Goal: Task Accomplishment & Management: Complete application form

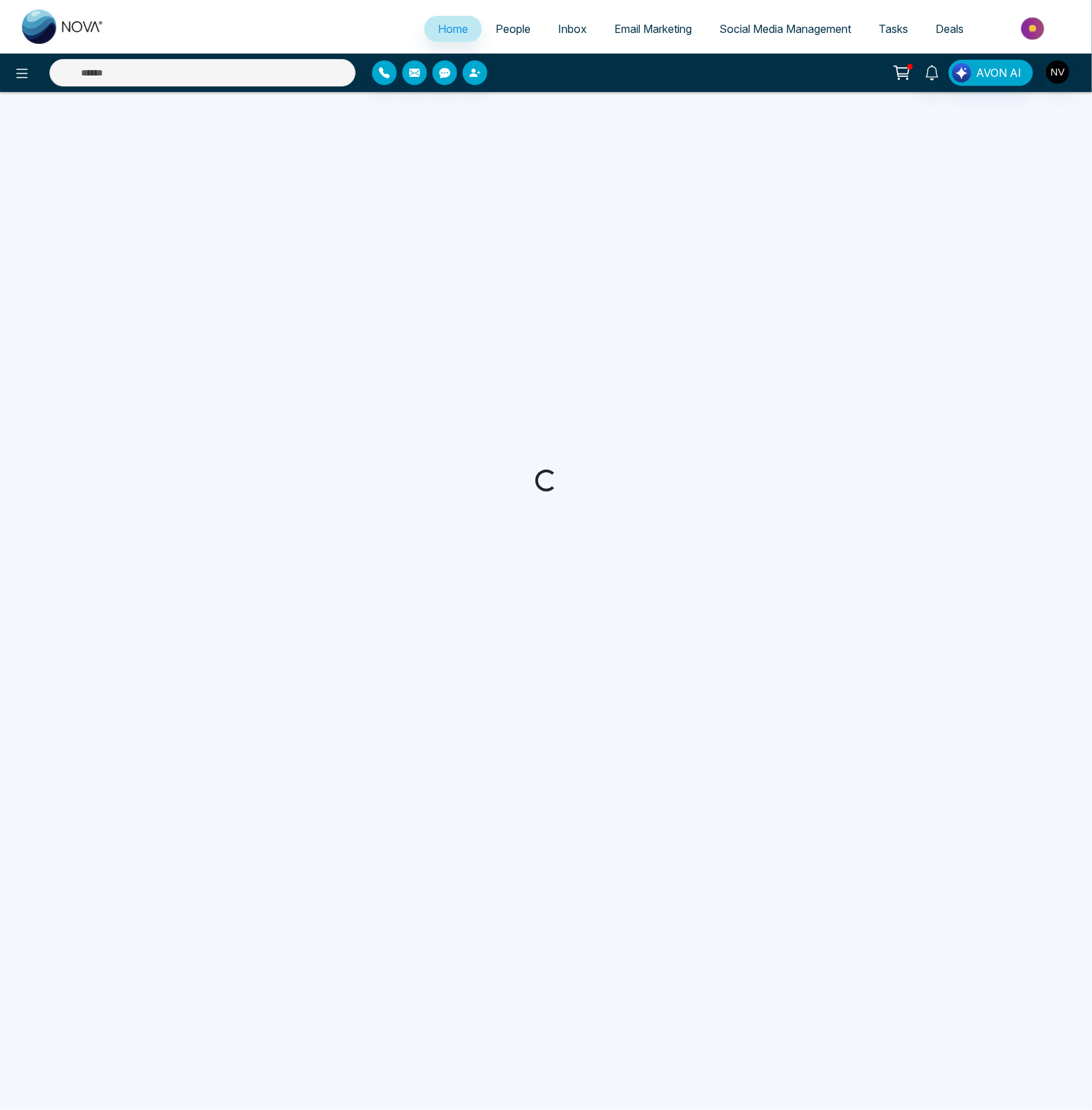
select select "*"
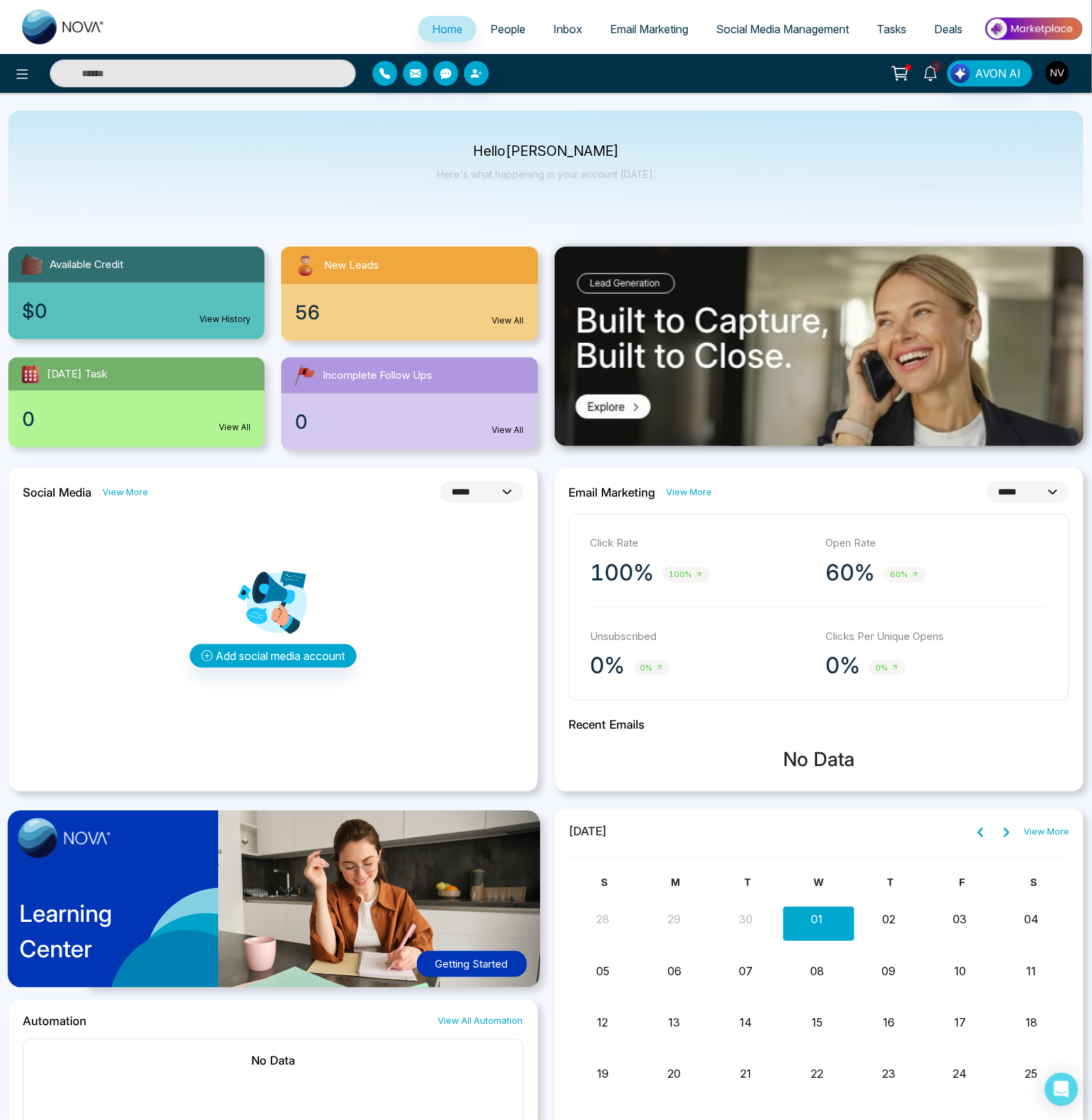
click at [933, 75] on icon at bounding box center [931, 73] width 16 height 16
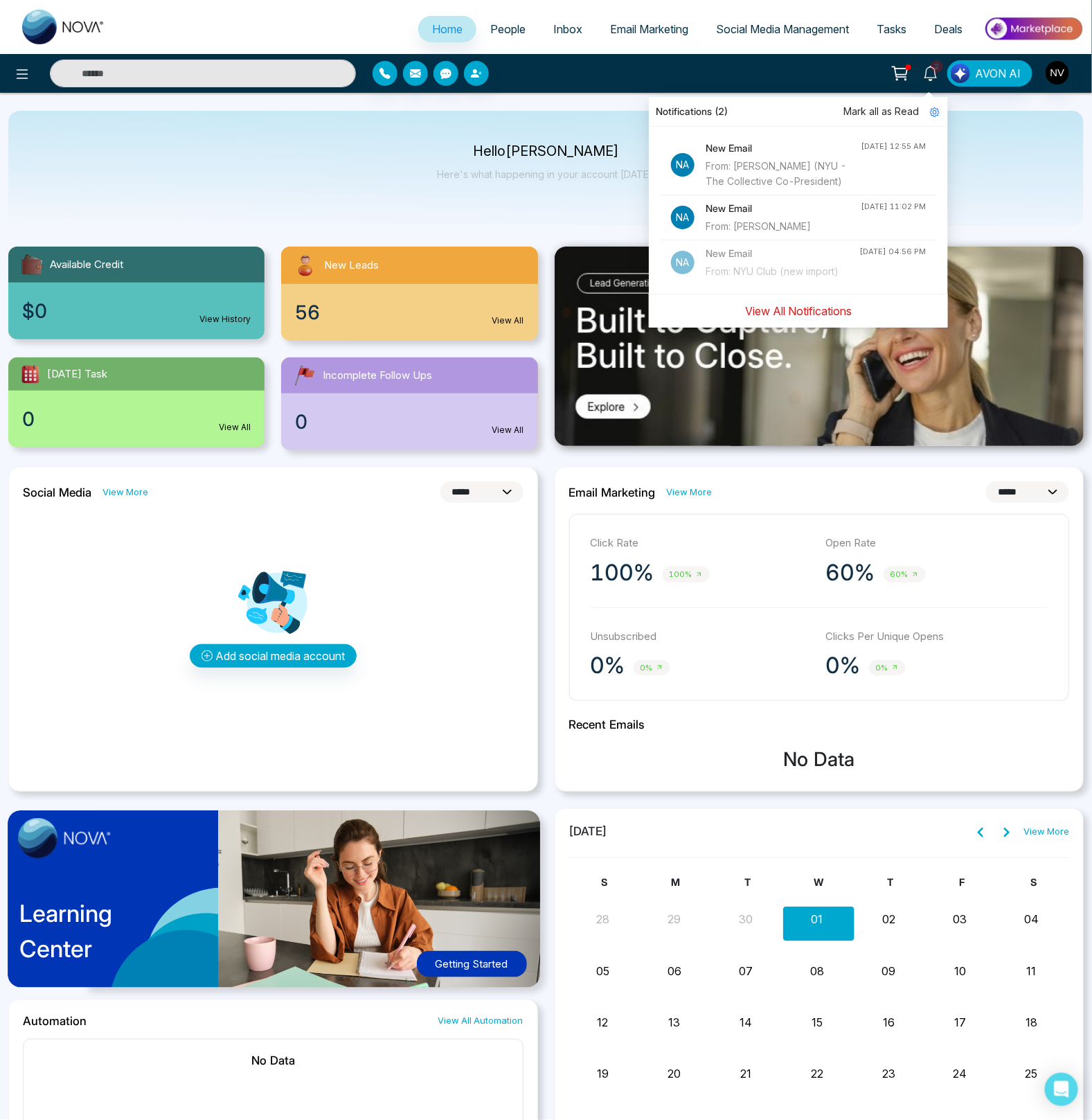
click at [823, 324] on button "View All Notifications" at bounding box center [798, 311] width 125 height 27
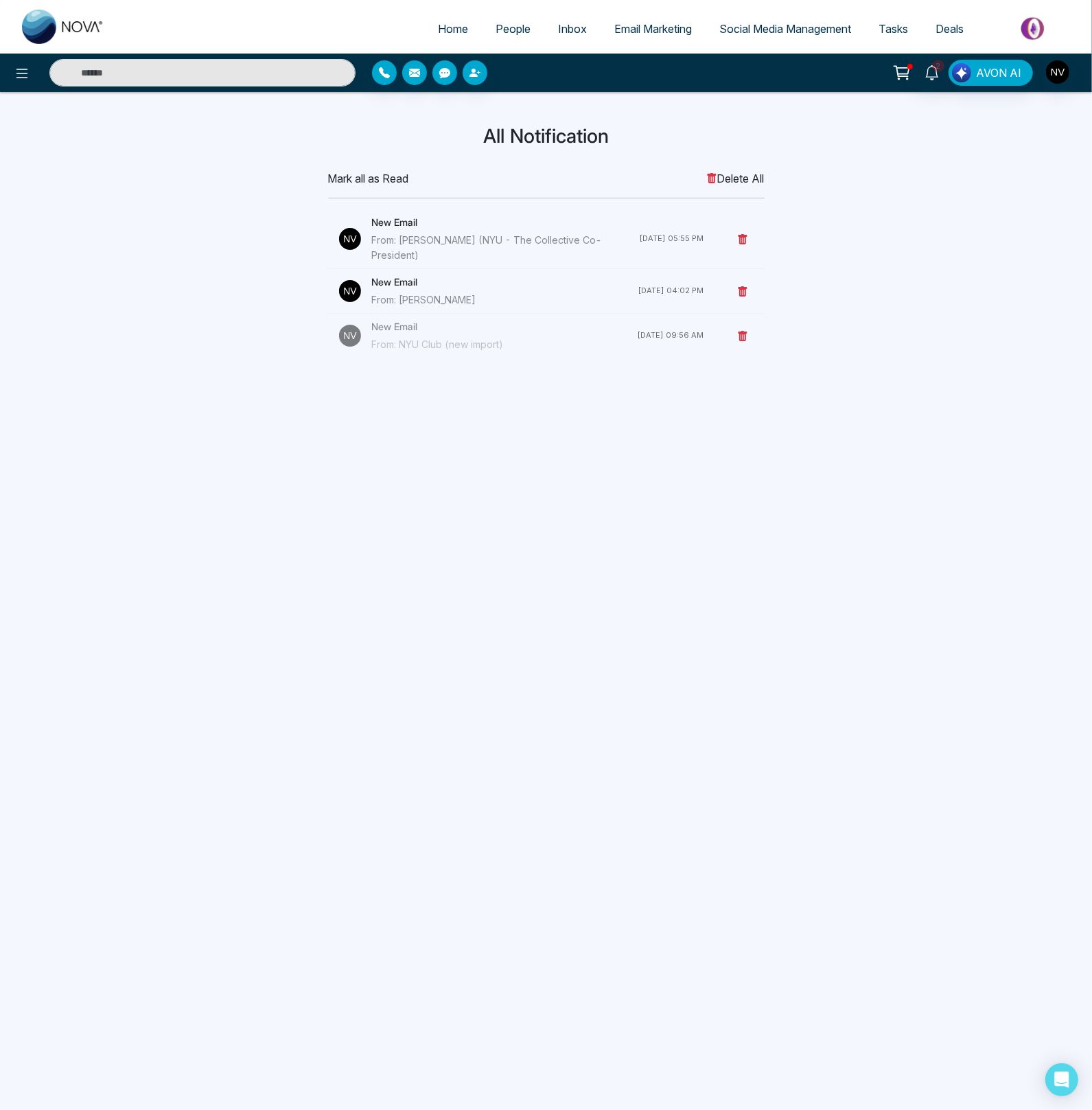
click at [442, 297] on div "From: Molly Sasso" at bounding box center [505, 300] width 266 height 15
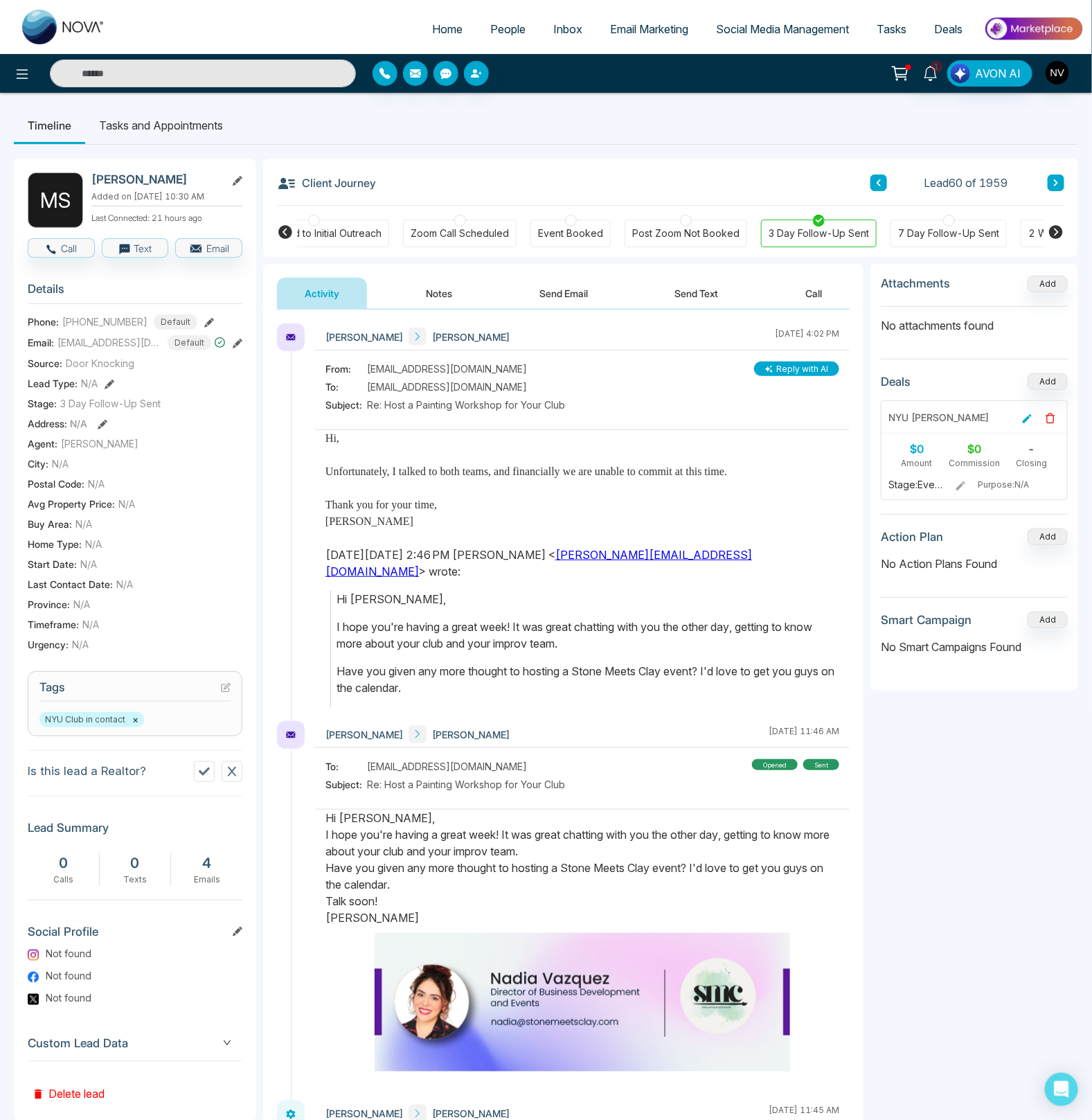
scroll to position [0, 400]
click at [550, 293] on button "Send Email" at bounding box center [563, 293] width 104 height 31
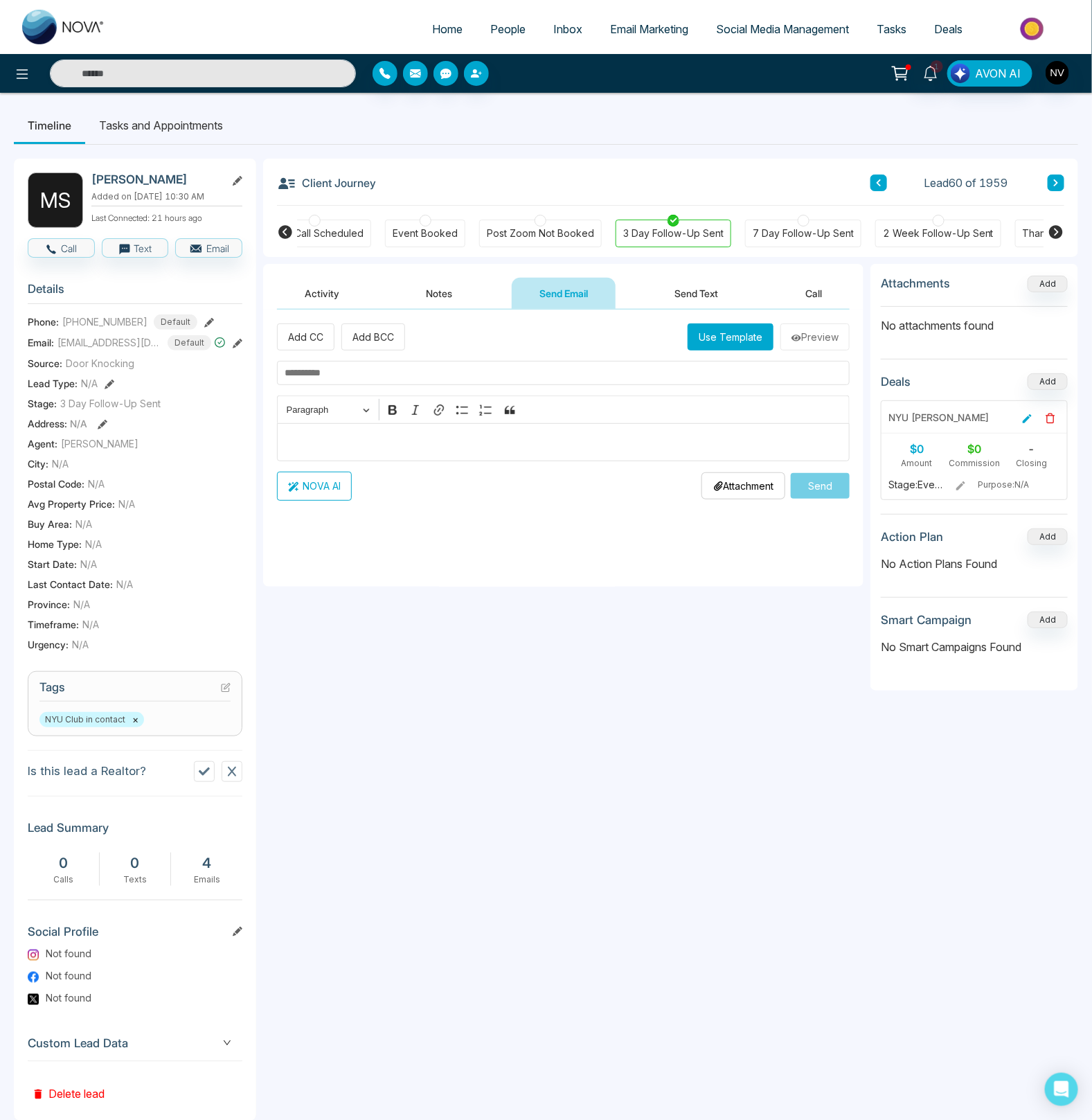
click at [324, 300] on button "Activity" at bounding box center [322, 293] width 90 height 31
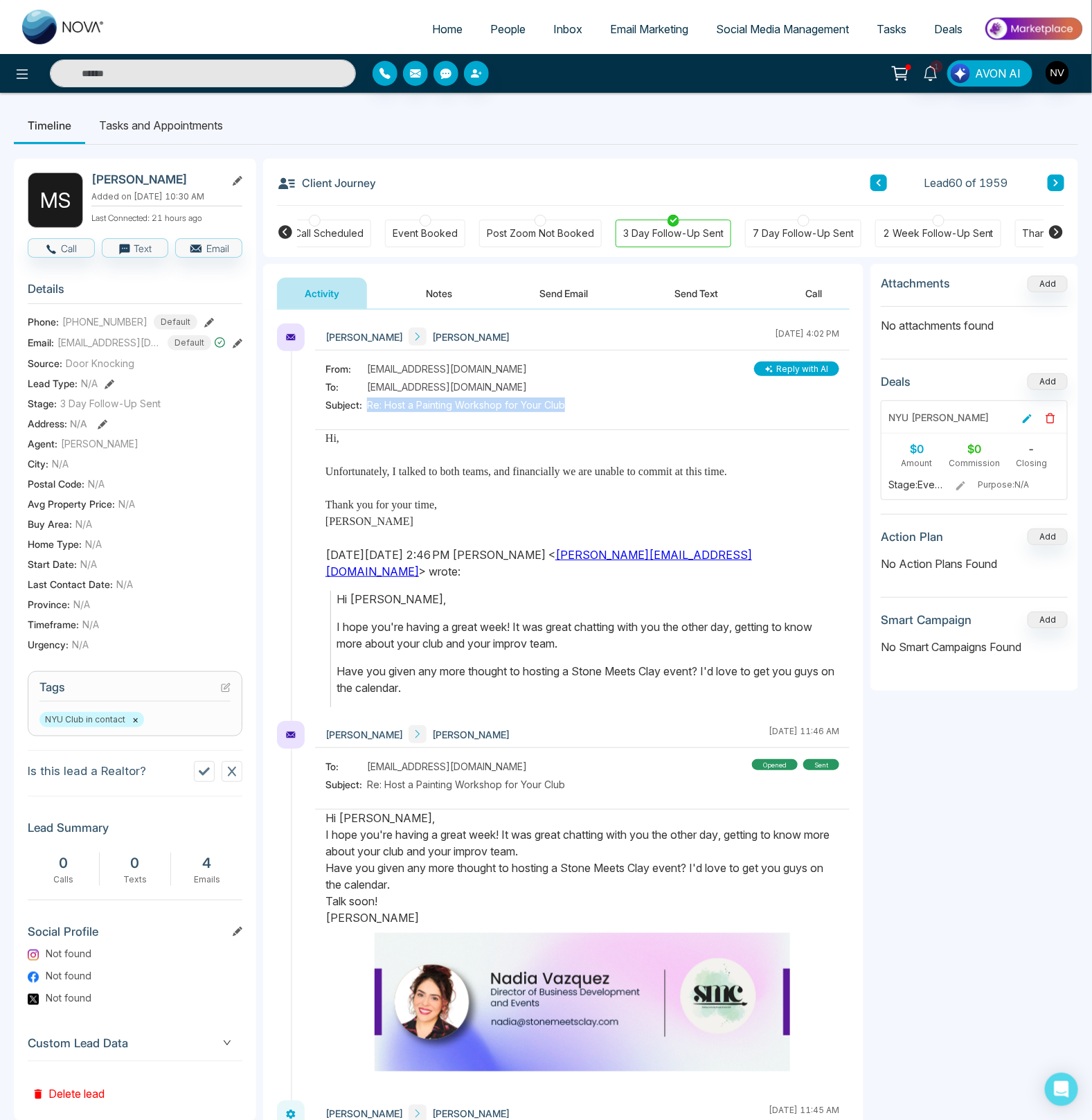
drag, startPoint x: 367, startPoint y: 406, endPoint x: 569, endPoint y: 400, distance: 202.1
click at [569, 400] on div "From: mvs10020@nyu.edu To: reply@platform.novacrm.ca Subject: Re: Host a Painti…" at bounding box center [582, 388] width 514 height 54
copy span "Re: Host a Painting Workshop for Your Club"
click at [568, 300] on button "Send Email" at bounding box center [563, 293] width 104 height 31
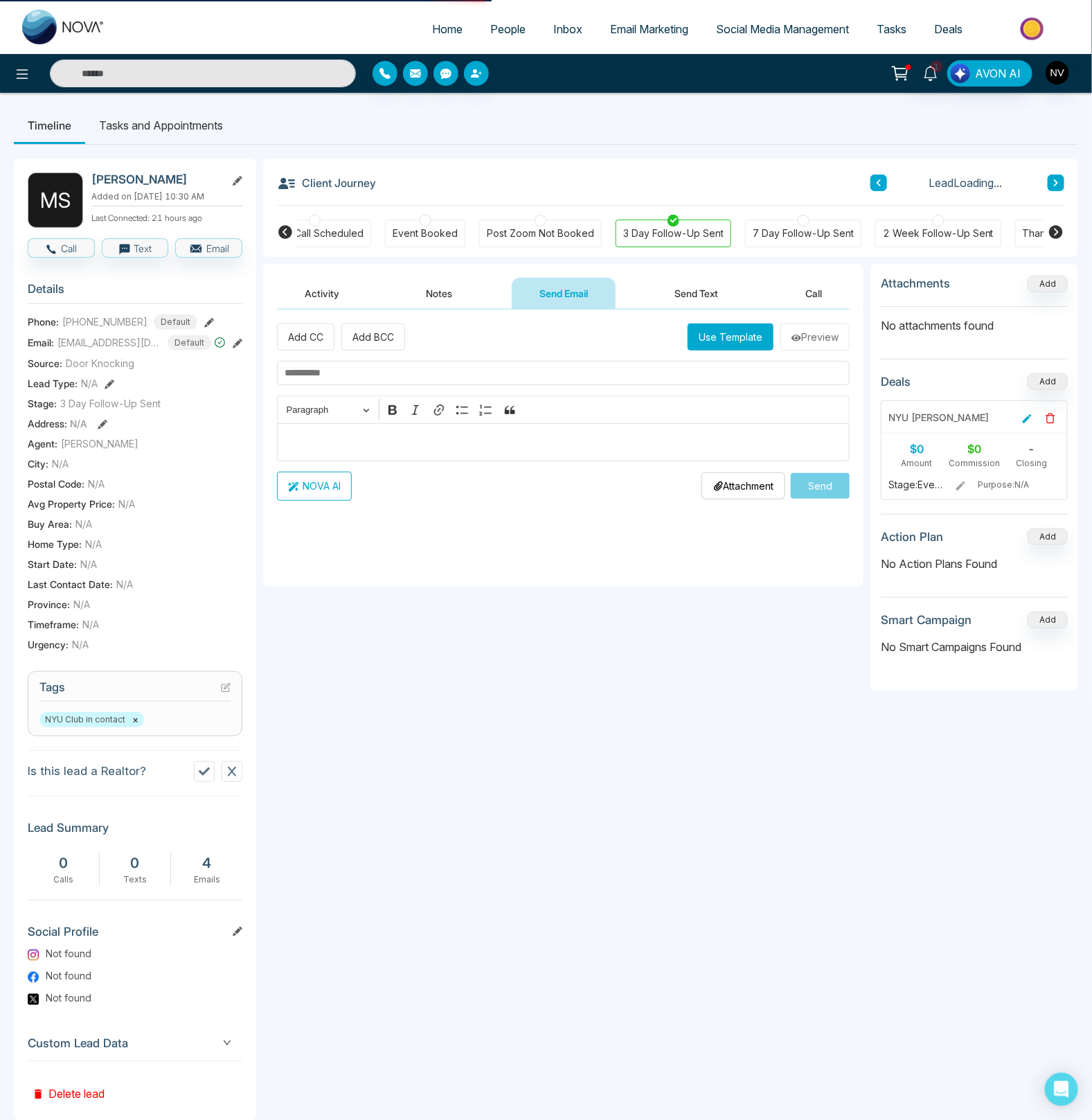
click at [305, 367] on input "text" at bounding box center [563, 373] width 573 height 24
paste input "**********"
type input "**********"
click at [322, 436] on p "Editor editing area: main" at bounding box center [563, 441] width 558 height 16
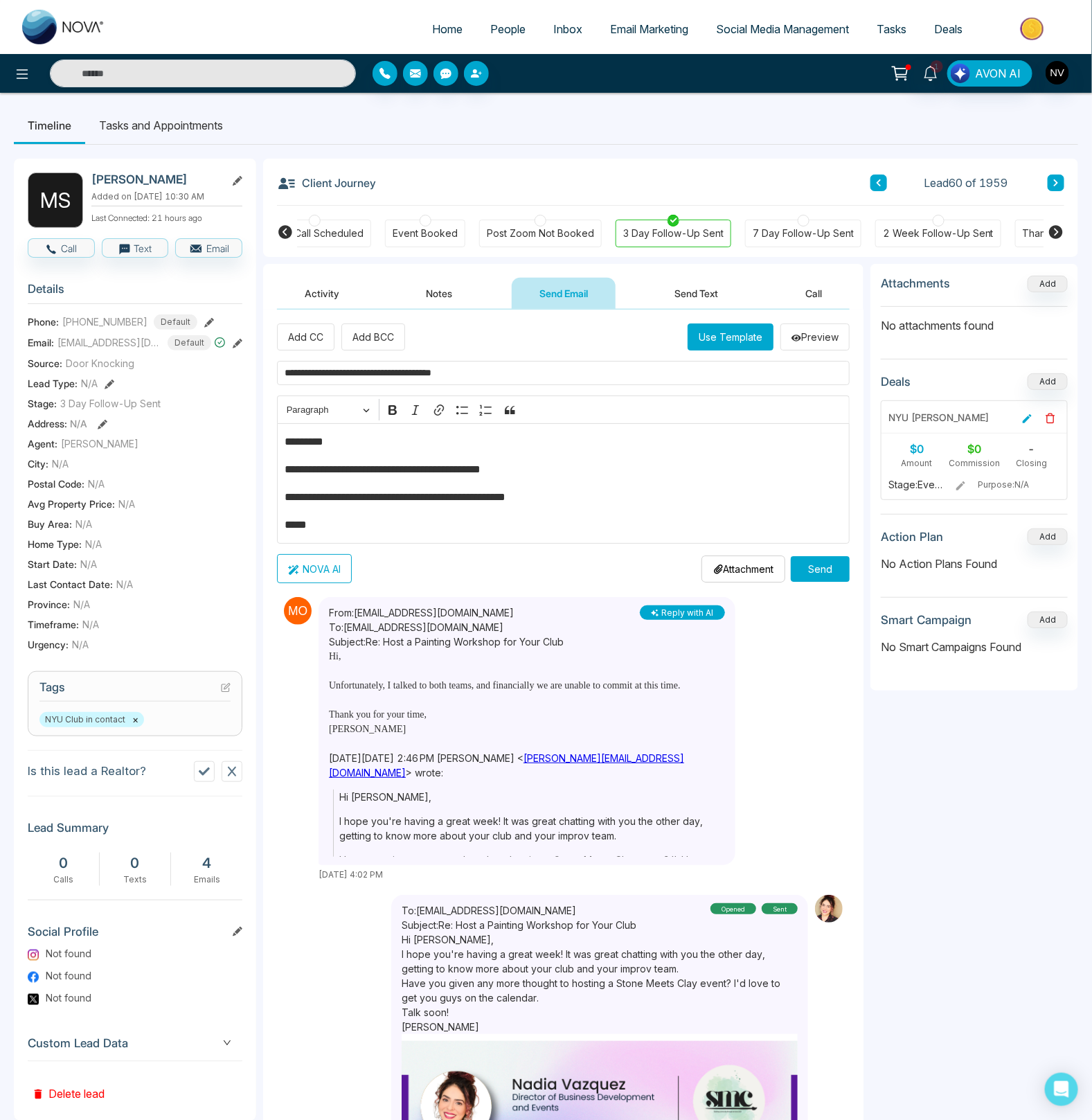
click at [800, 566] on button "Send" at bounding box center [821, 569] width 59 height 26
click at [1059, 231] on icon at bounding box center [1056, 231] width 14 height 14
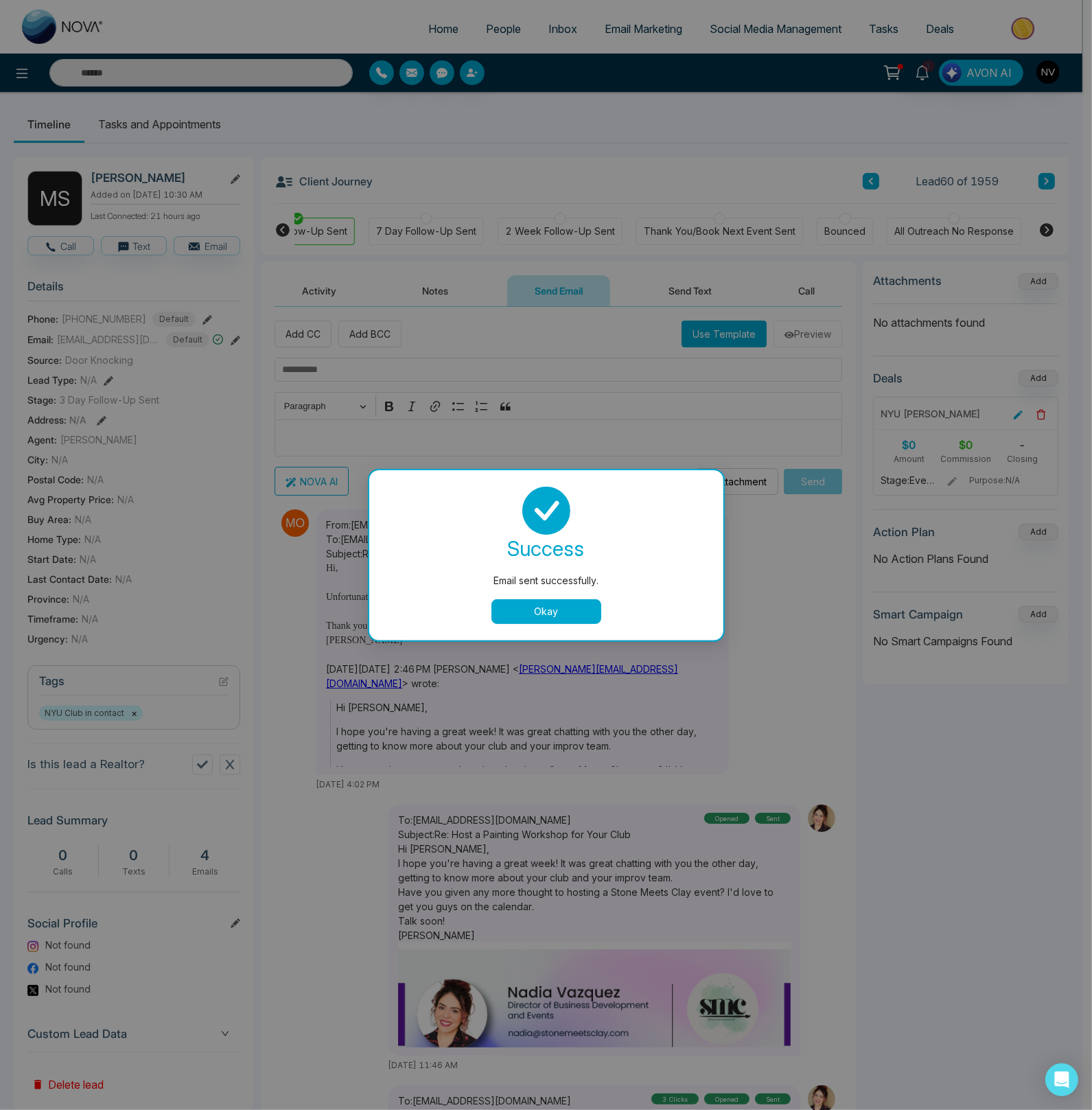
click at [1049, 229] on div "Email sent successfully. success Email sent successfully. Okay" at bounding box center [546, 555] width 1092 height 1110
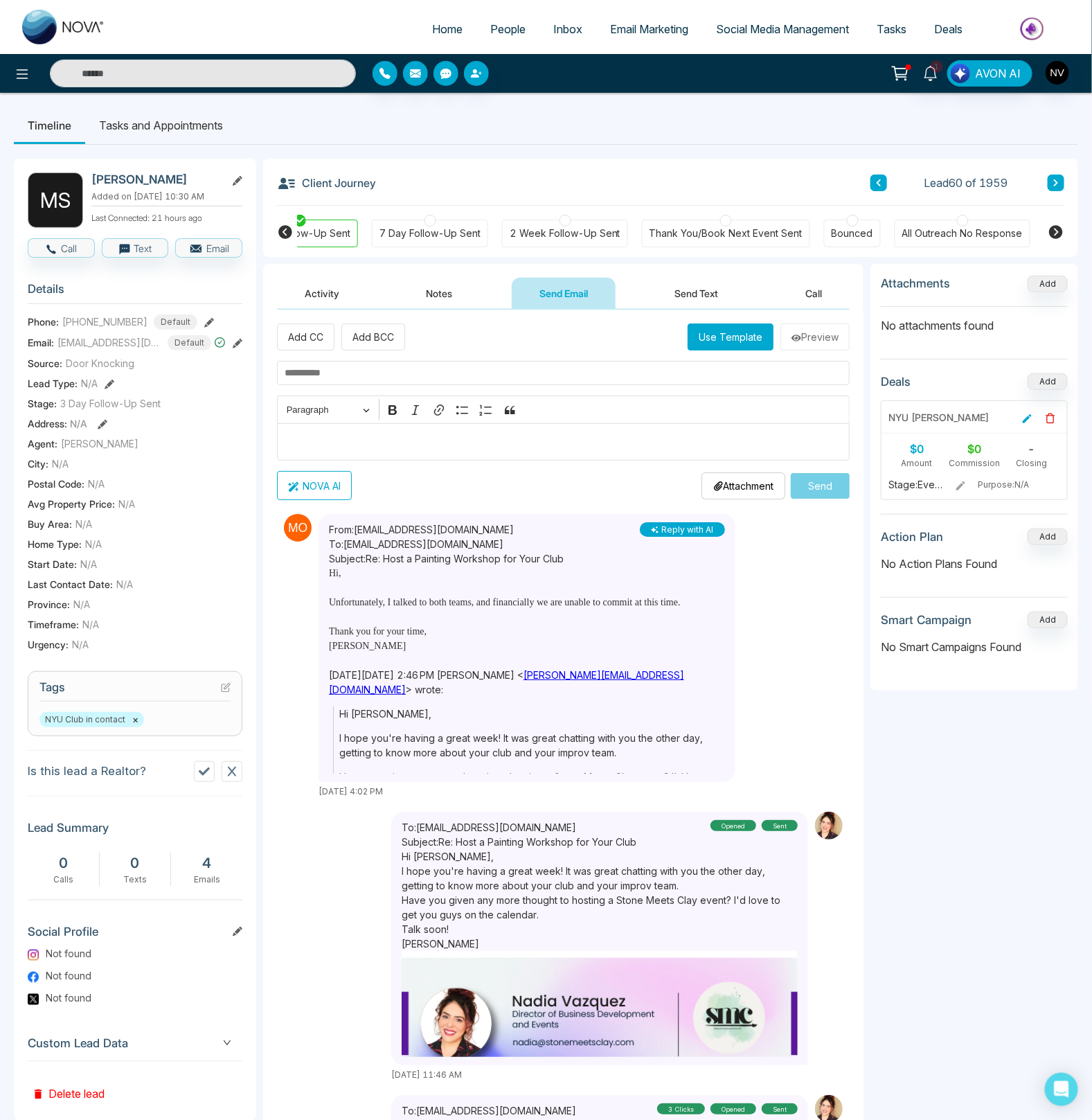
click at [1055, 234] on icon at bounding box center [1056, 231] width 14 height 14
click at [285, 236] on icon at bounding box center [285, 232] width 16 height 16
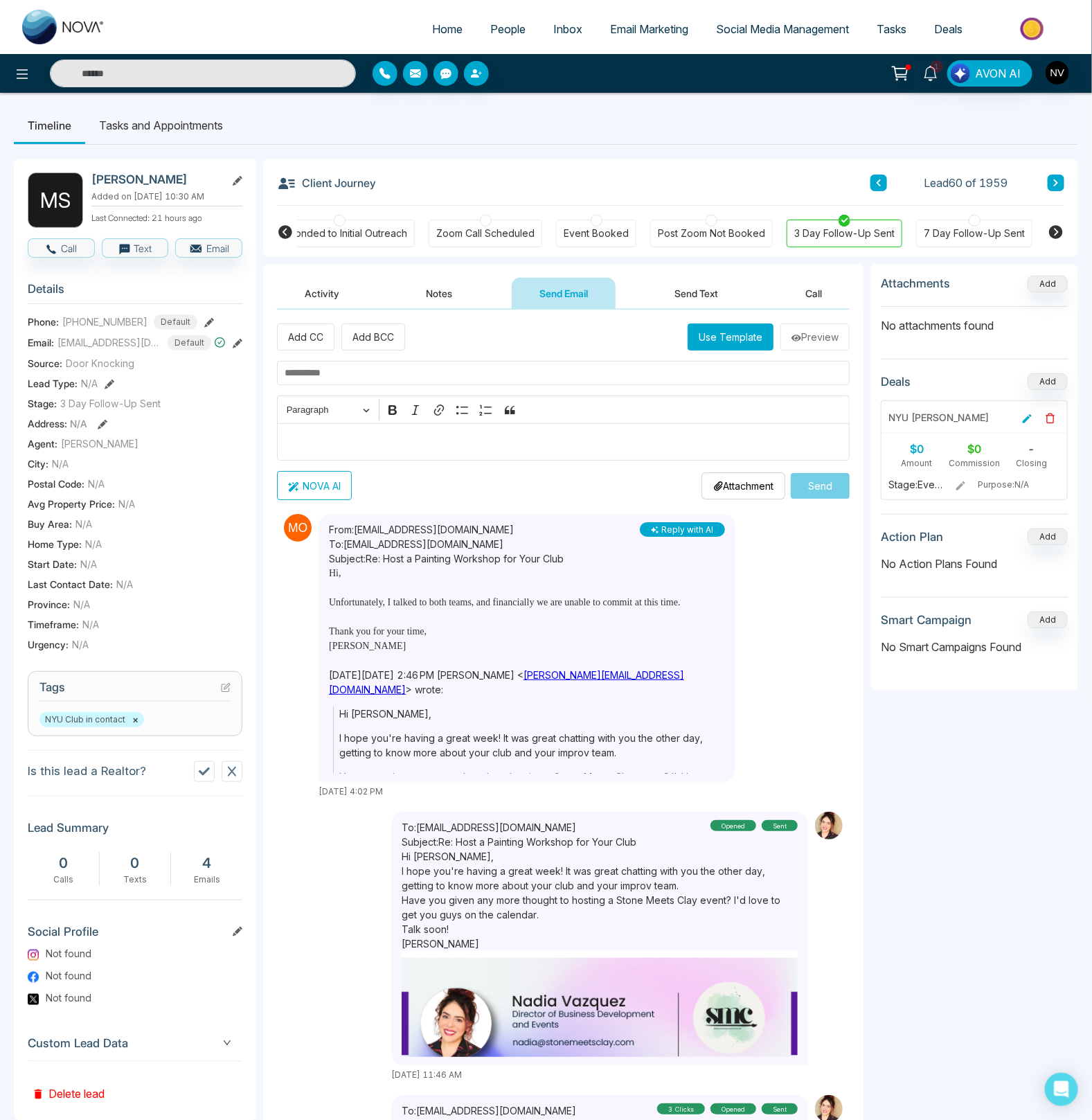
click at [281, 231] on icon at bounding box center [285, 231] width 14 height 14
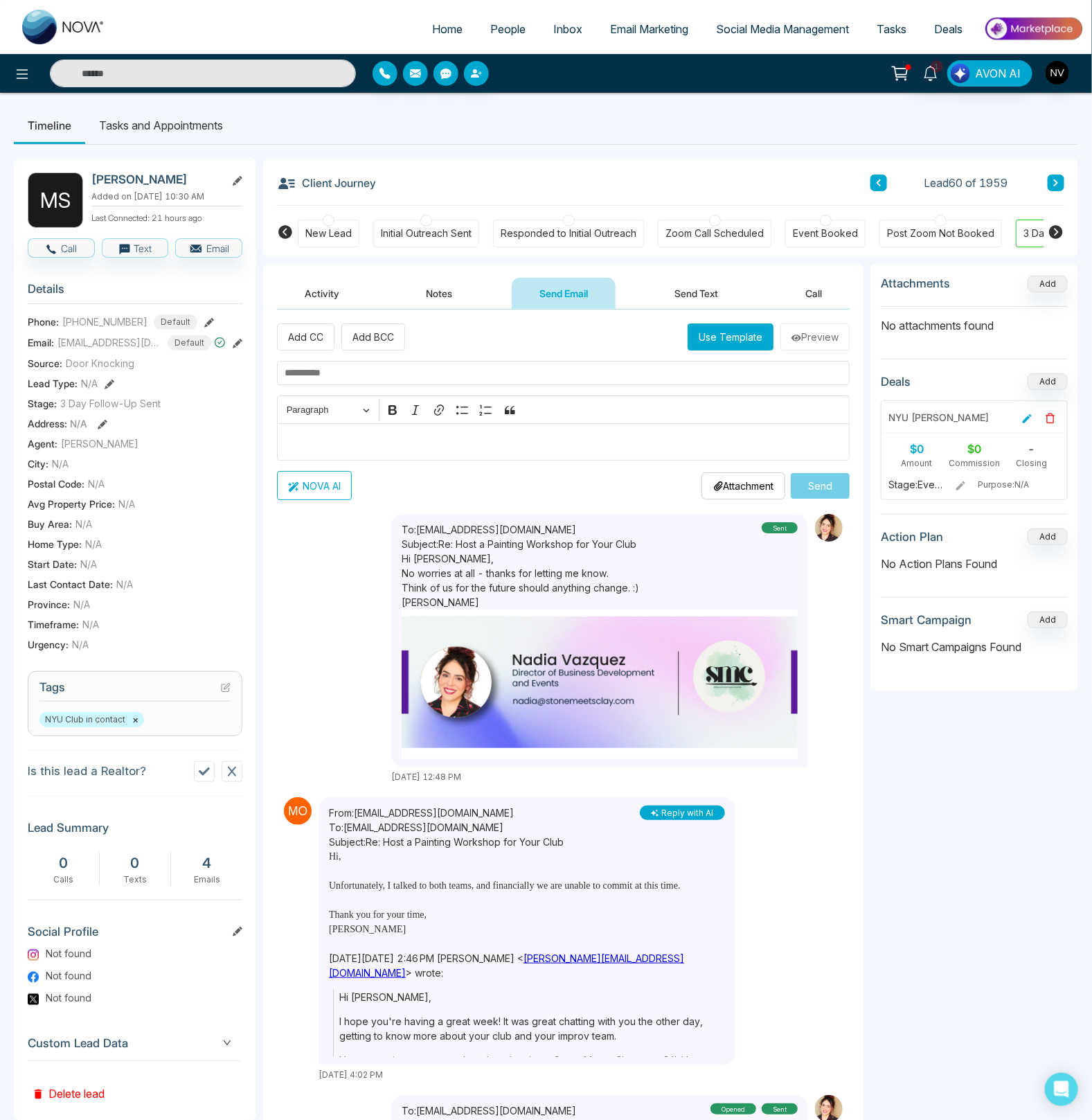
click at [1056, 234] on icon at bounding box center [1056, 231] width 14 height 14
click at [1030, 237] on div "Unspecified" at bounding box center [1014, 233] width 55 height 14
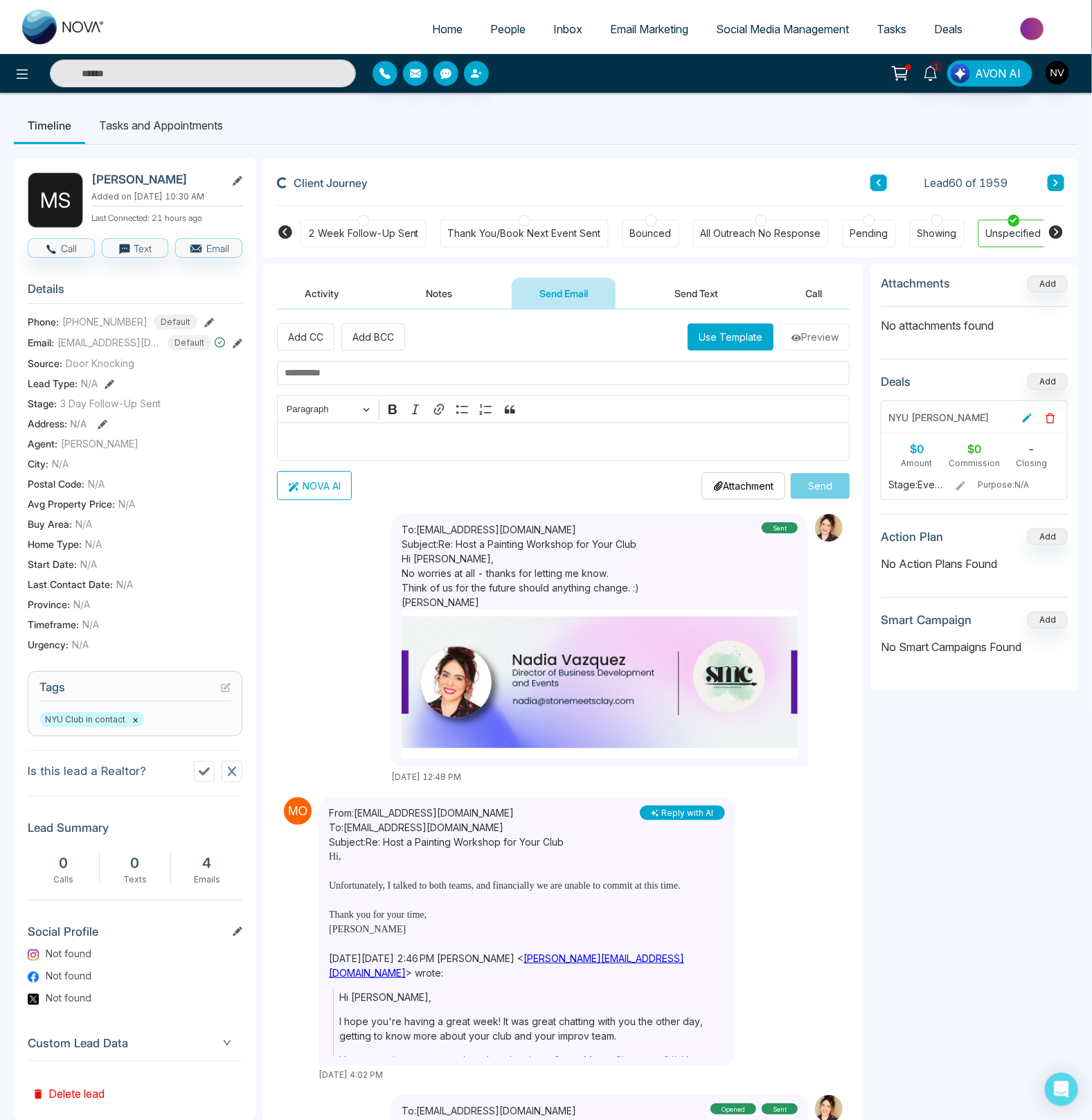
click at [441, 291] on button "Notes" at bounding box center [440, 293] width 82 height 31
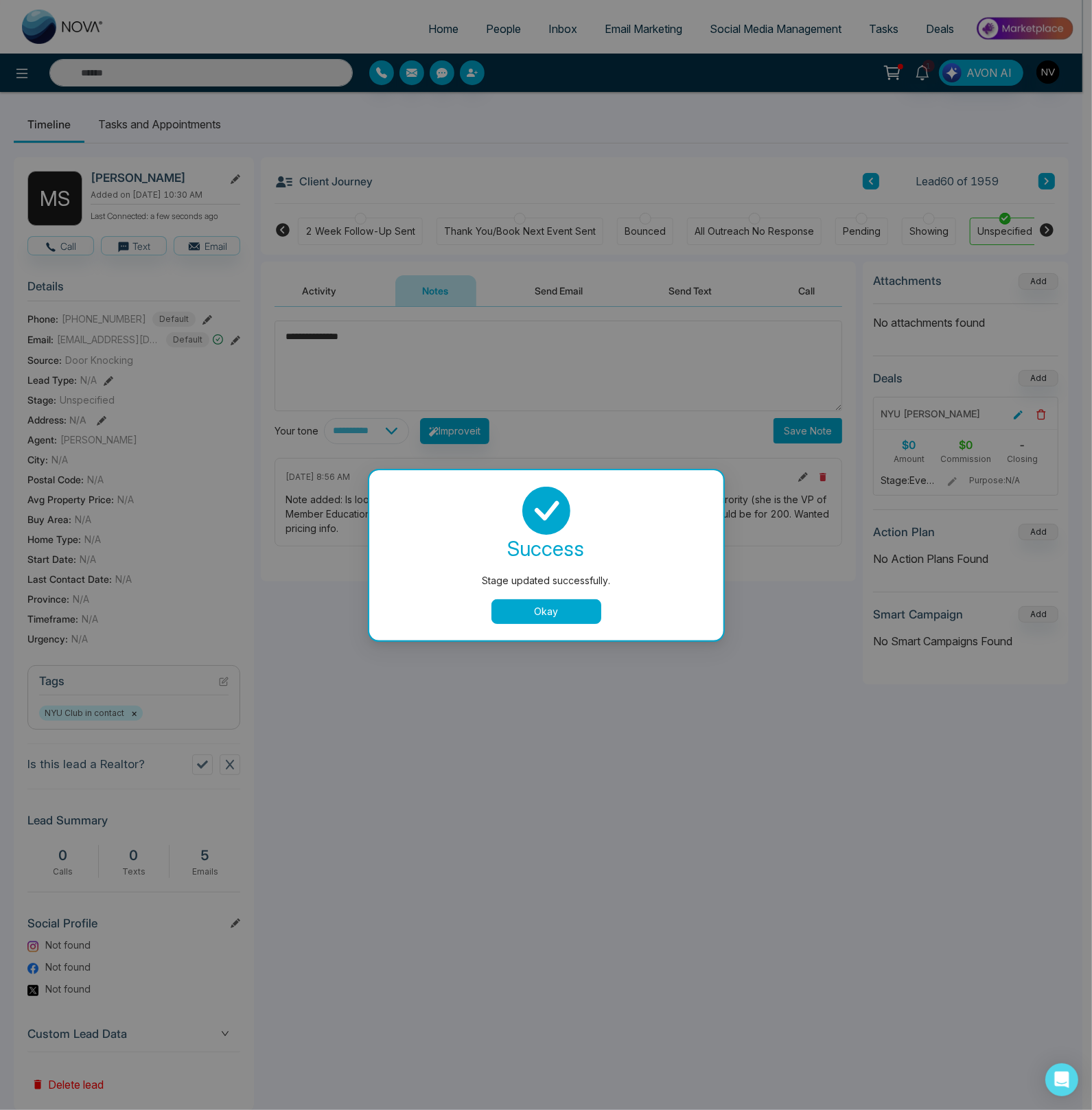
click at [579, 574] on div "Stage updated successfully." at bounding box center [546, 580] width 299 height 15
click at [576, 626] on div "success Stage updated successfully. Okay" at bounding box center [546, 555] width 354 height 170
click at [564, 610] on button "Okay" at bounding box center [546, 612] width 110 height 25
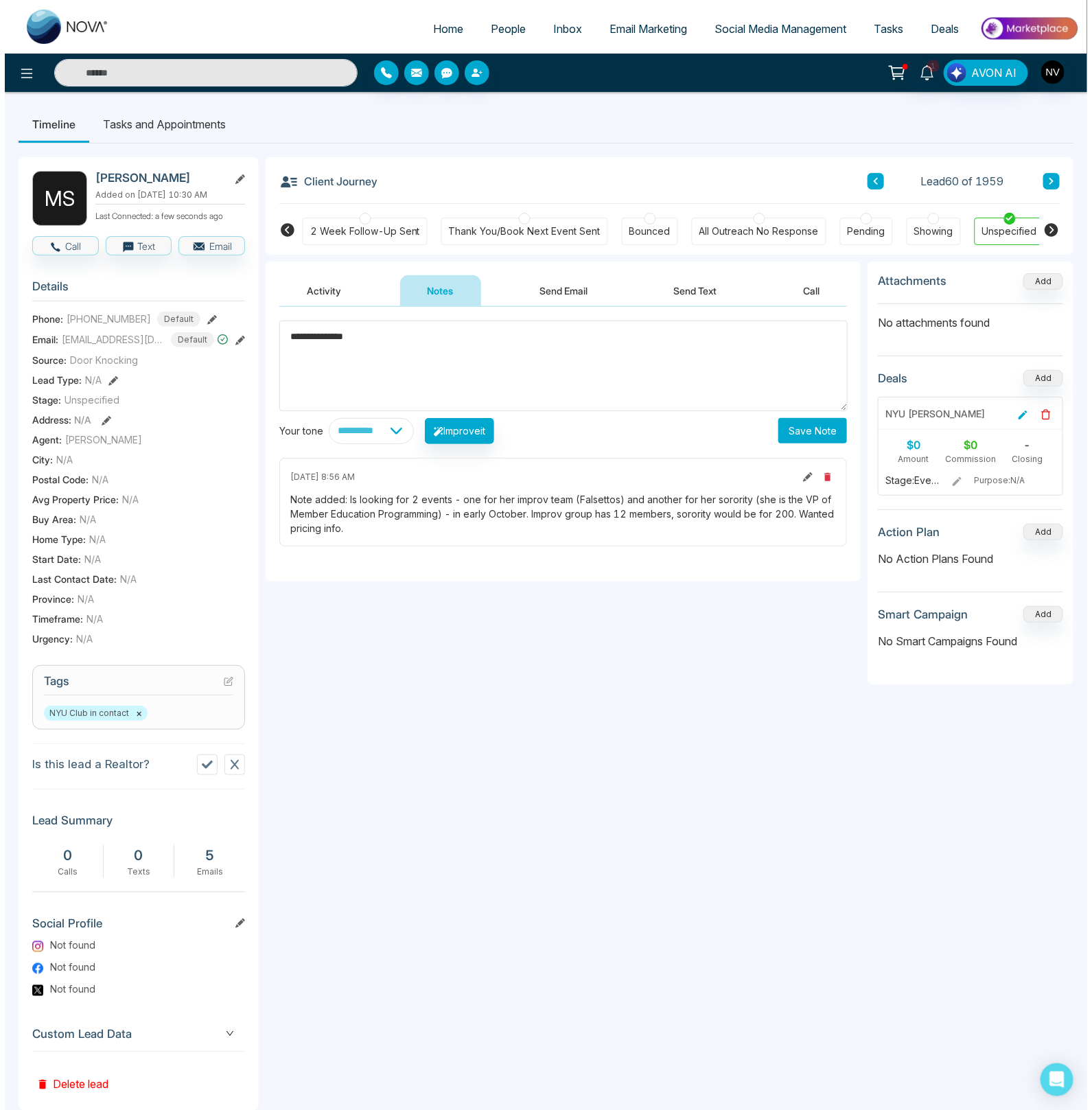
scroll to position [0, 957]
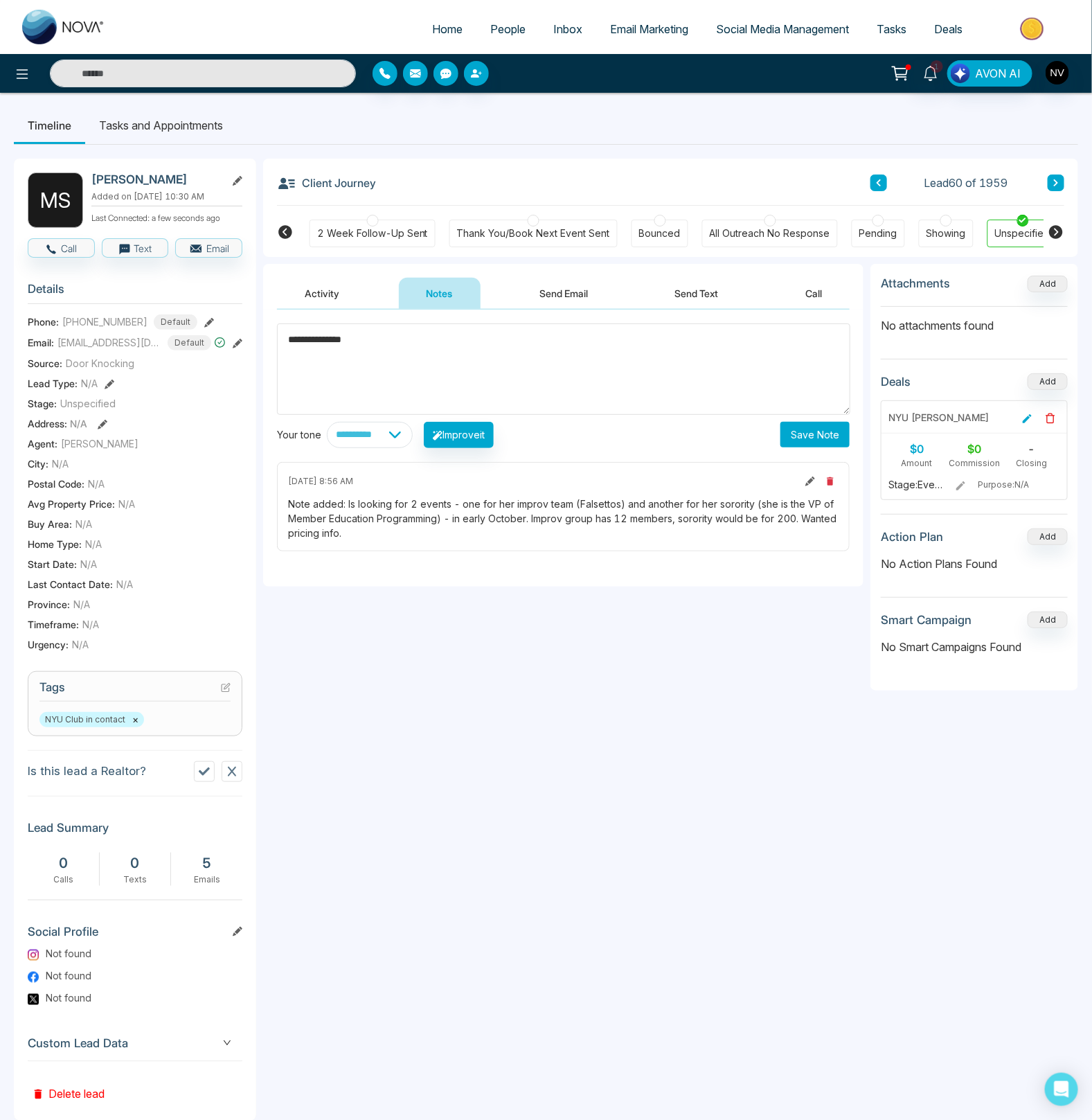
click at [328, 343] on textarea "**********" at bounding box center [564, 369] width 574 height 91
type textarea "**********"
click at [802, 440] on button "Save Note" at bounding box center [815, 435] width 69 height 26
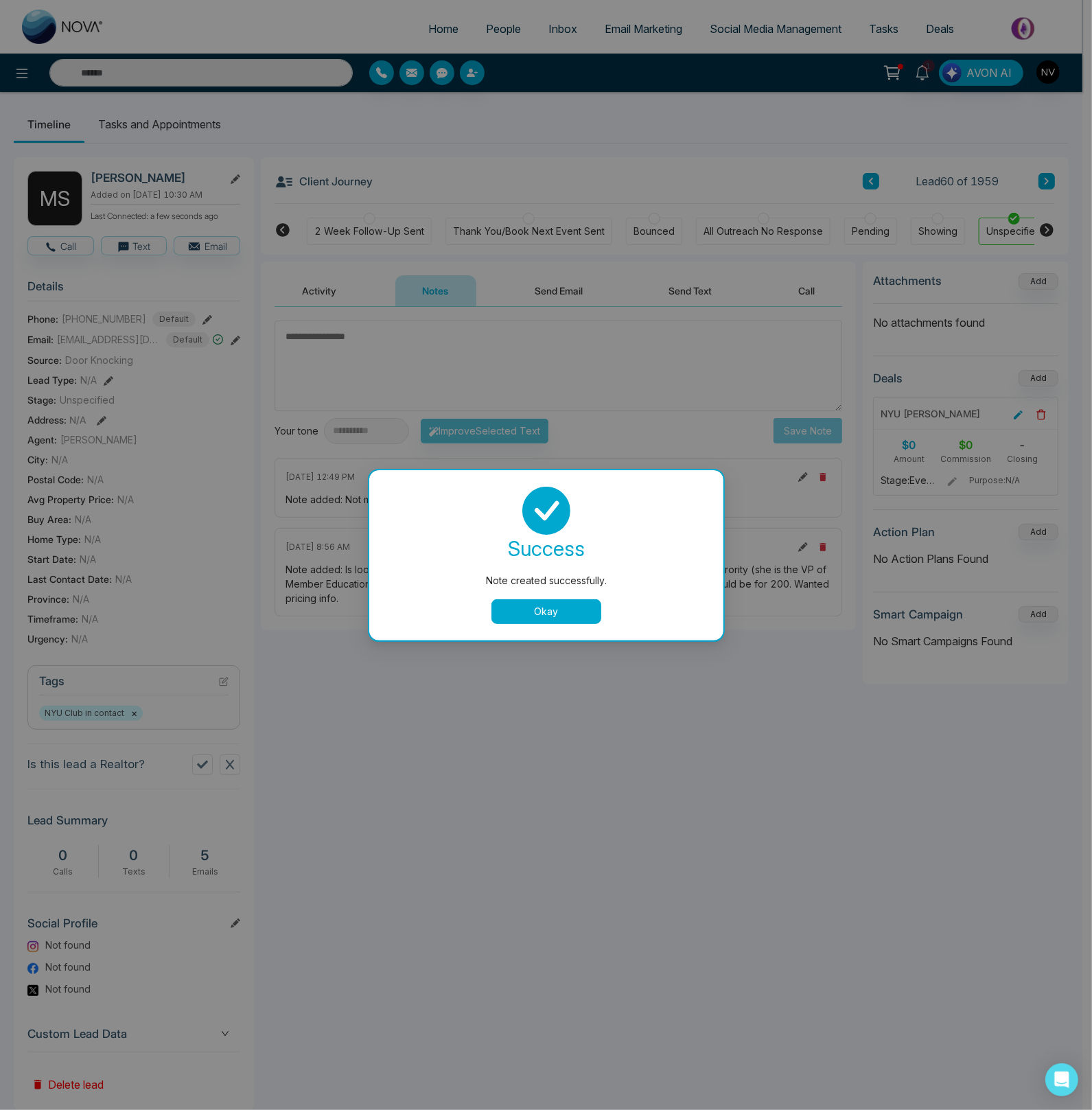
click at [924, 71] on div "Note created successfully. success Note created successfully. Okay" at bounding box center [546, 555] width 1092 height 1110
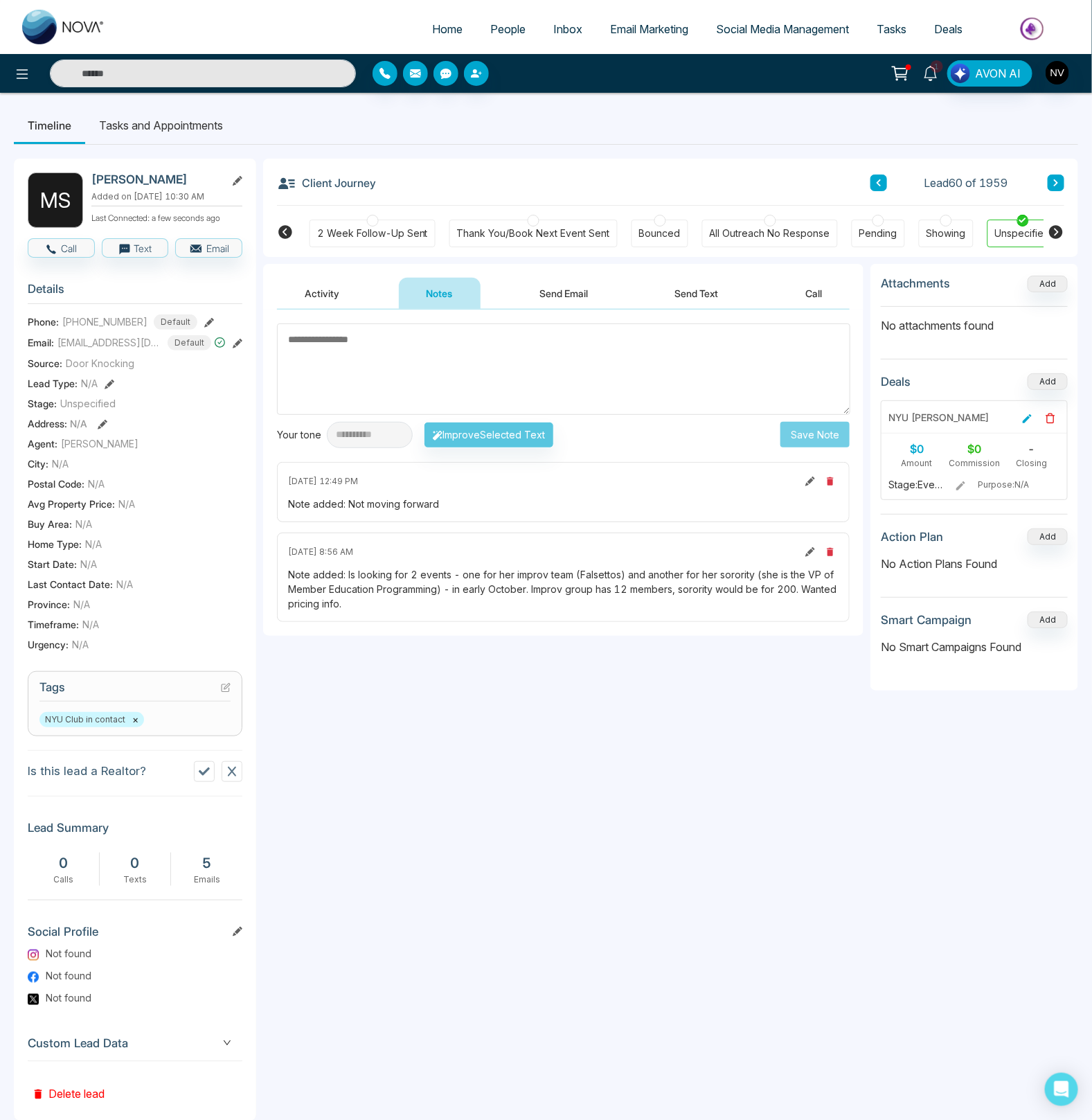
click at [926, 69] on icon at bounding box center [931, 73] width 16 height 16
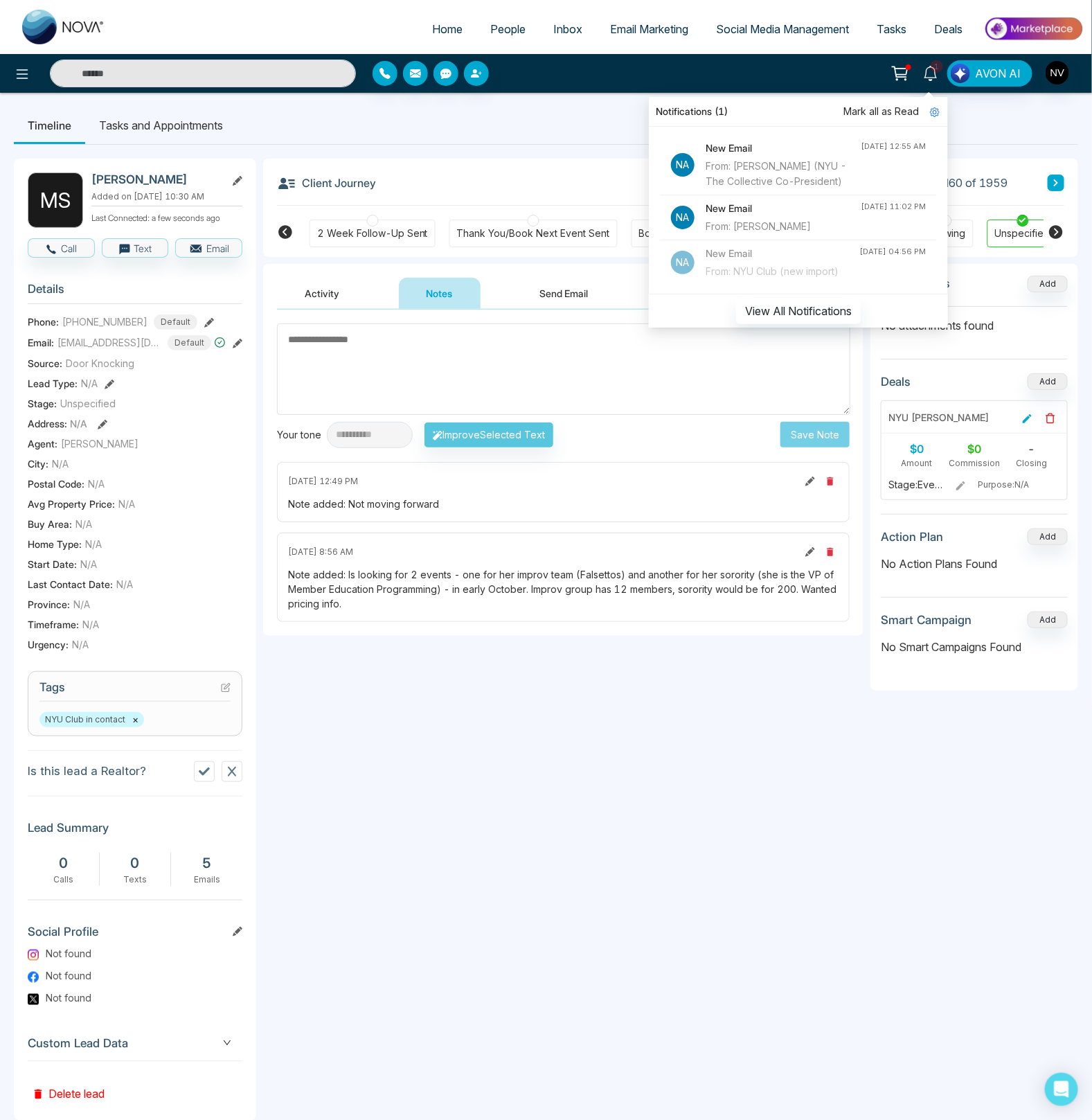
click at [773, 177] on div "From: Remidy Dixon (NYU - The Collective Co-President)" at bounding box center [784, 174] width 155 height 30
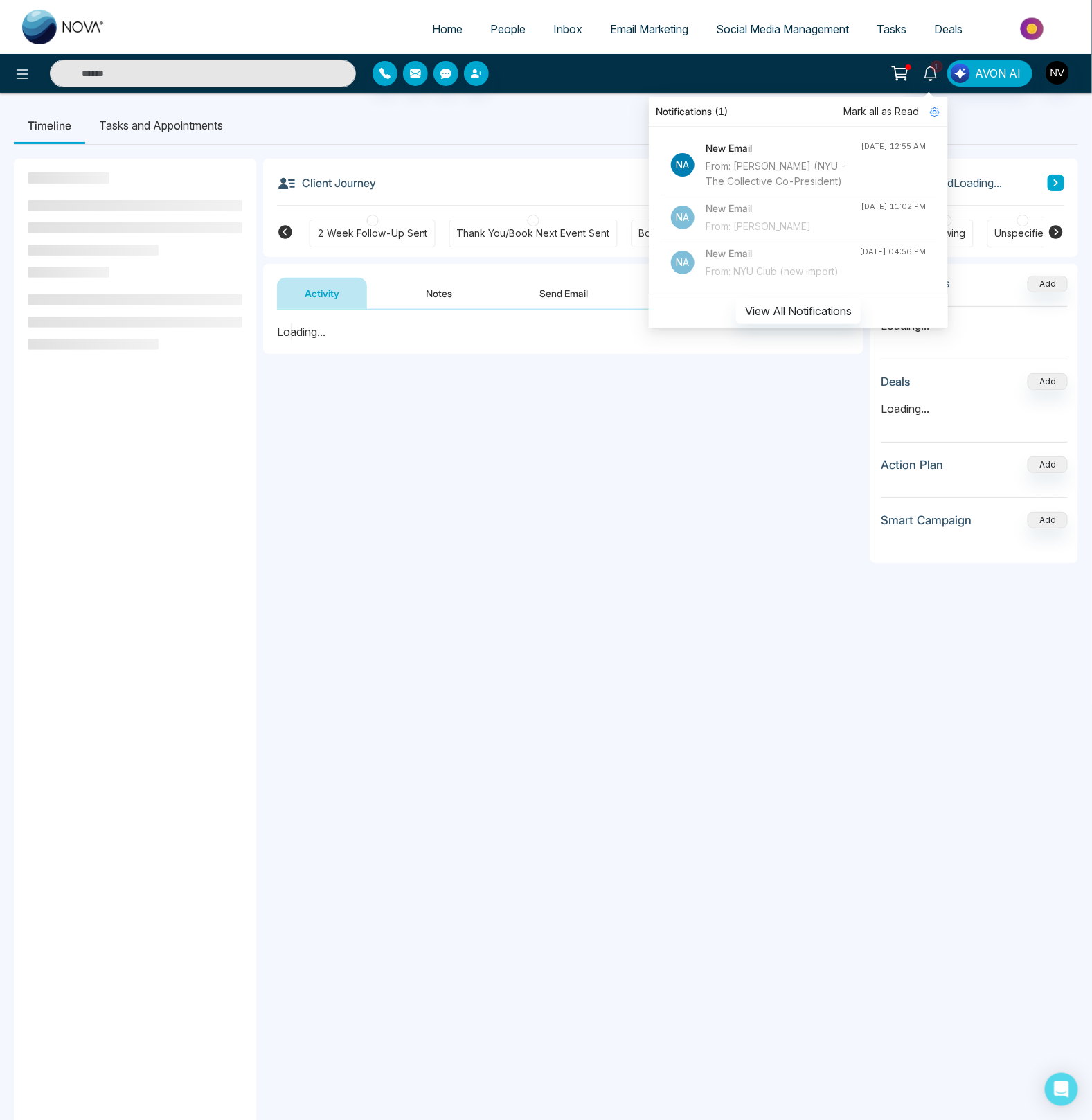
click at [472, 170] on div "Client Journey Lead Loading..." at bounding box center [671, 183] width 787 height 47
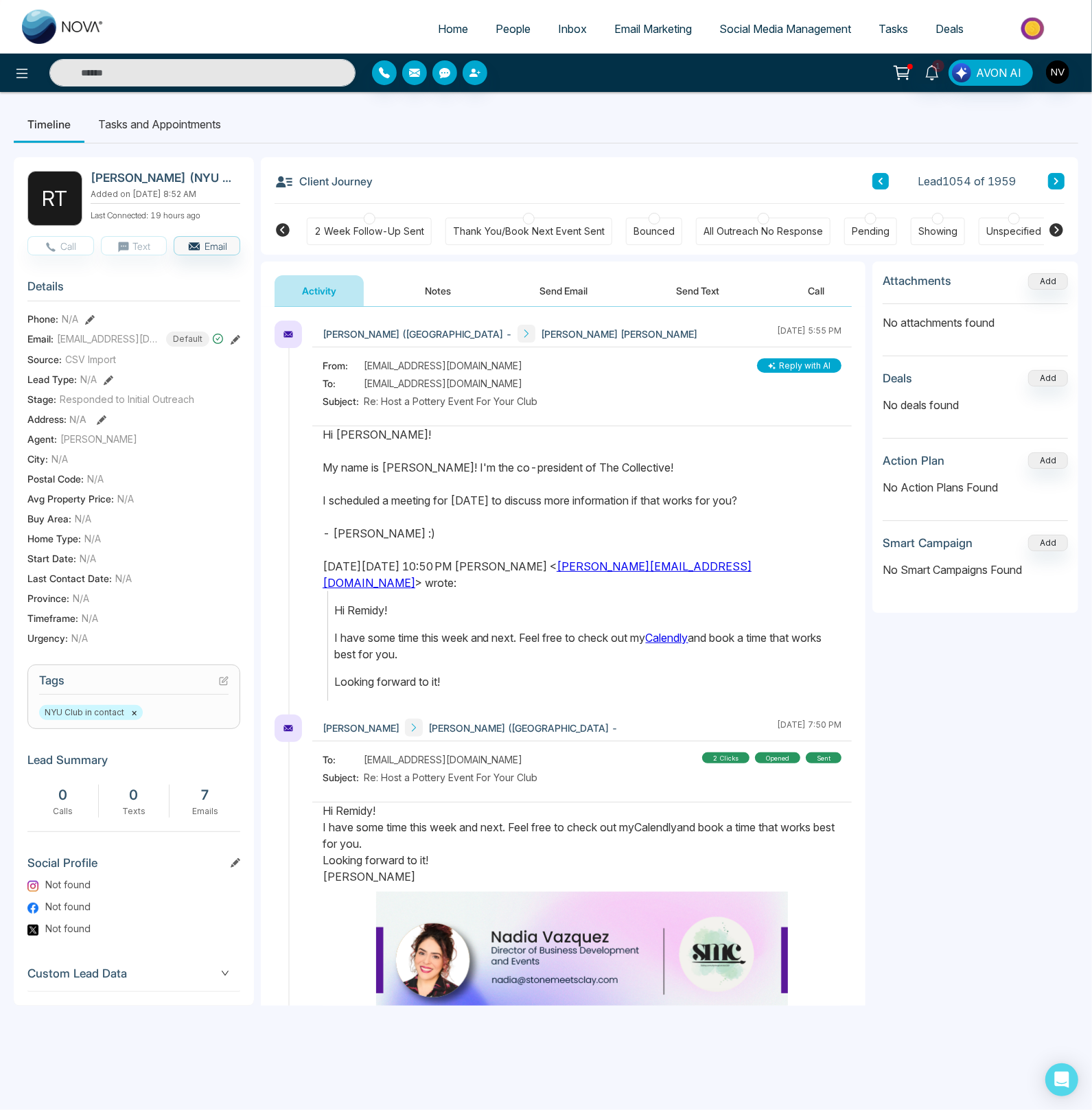
click at [570, 281] on button "Send Email" at bounding box center [563, 291] width 103 height 31
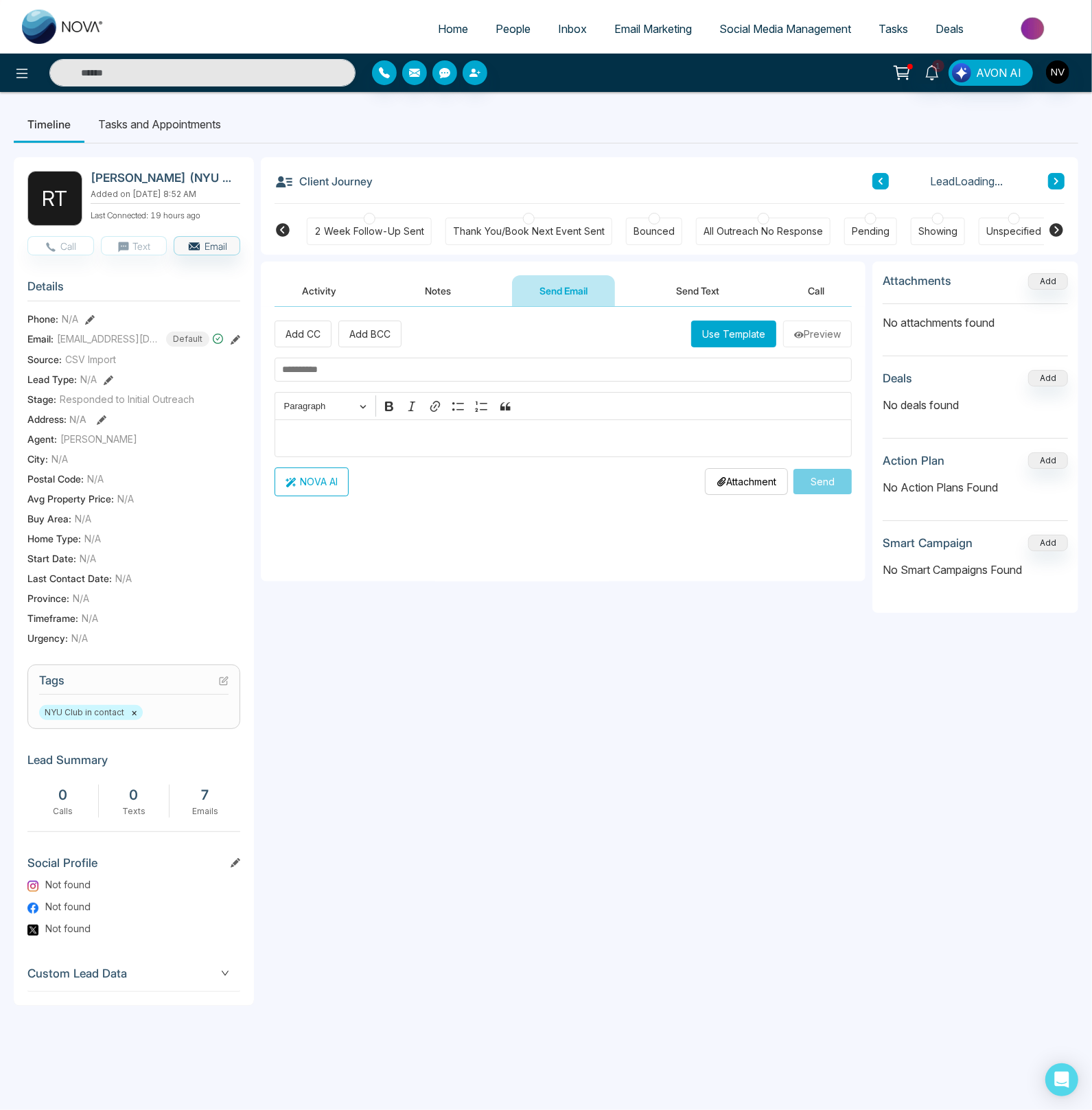
click at [312, 289] on button "Activity" at bounding box center [319, 291] width 89 height 31
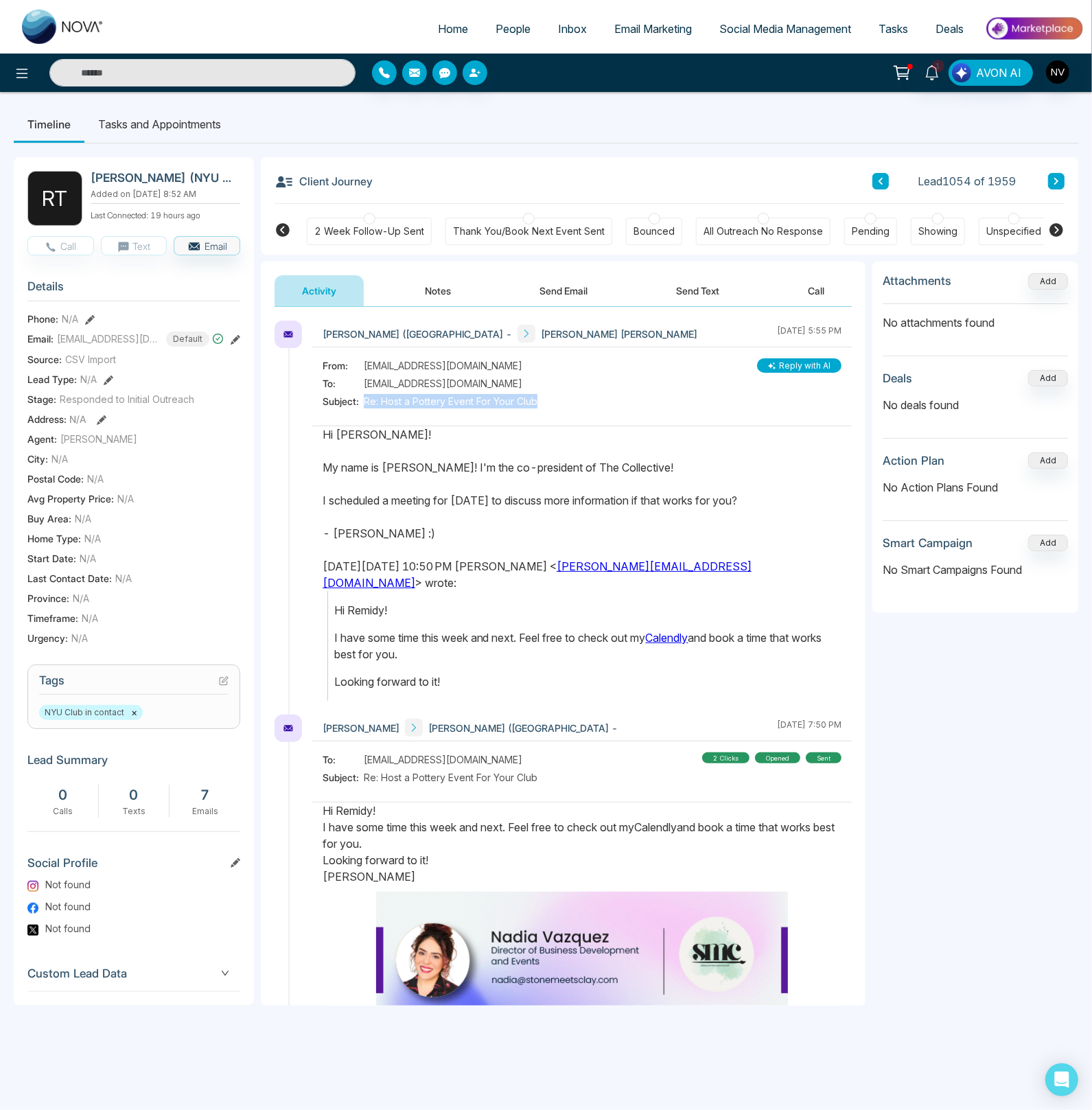
drag, startPoint x: 364, startPoint y: 404, endPoint x: 537, endPoint y: 402, distance: 173.0
click at [537, 402] on span "Re: Host a Pottery Event For Your Club" at bounding box center [450, 402] width 174 height 15
copy span "Re: Host a Pottery Event For Your Club"
click at [569, 284] on button "Send Email" at bounding box center [563, 291] width 103 height 31
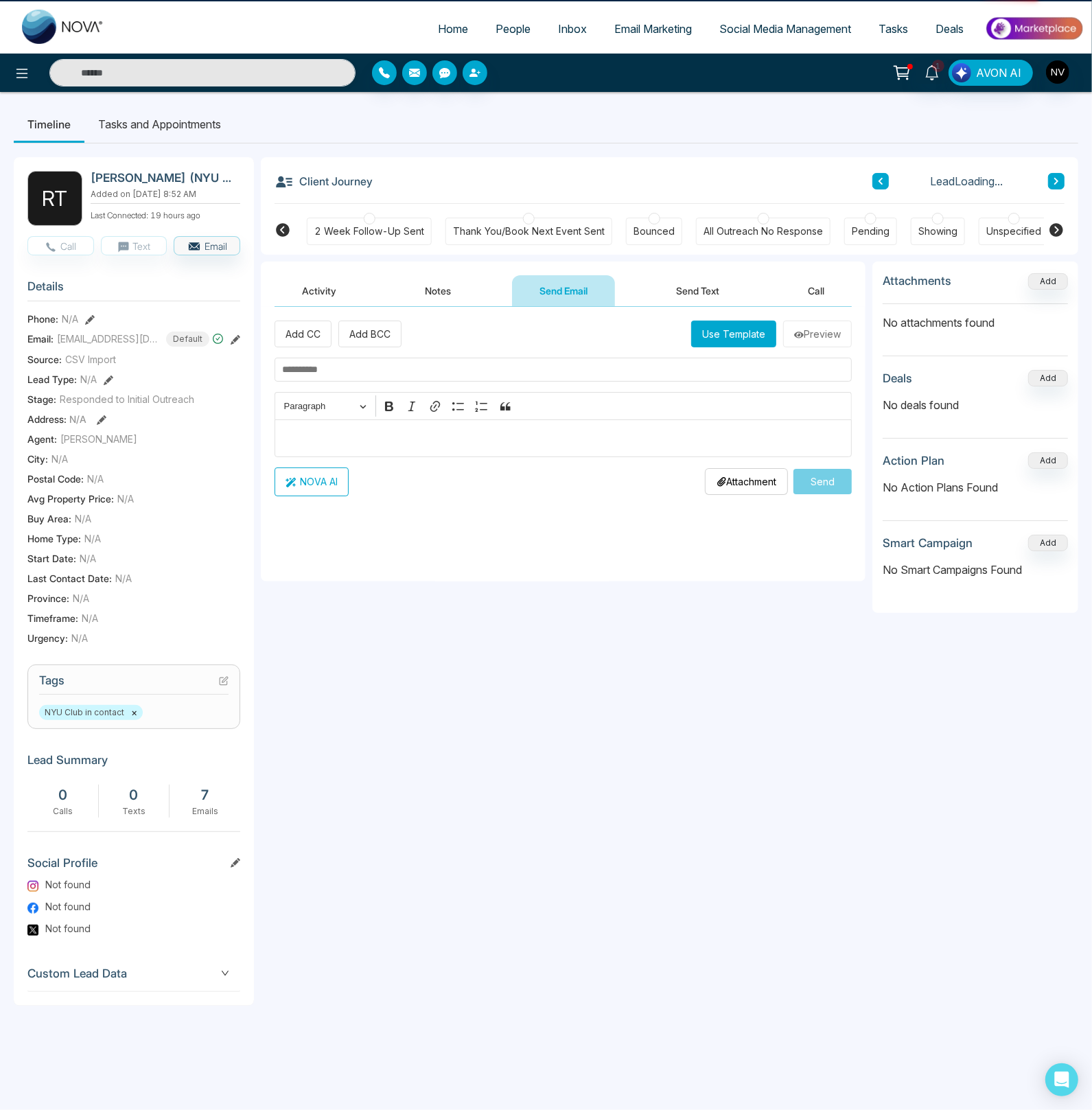
click at [343, 376] on input "text" at bounding box center [563, 369] width 577 height 24
paste input "**********"
type input "**********"
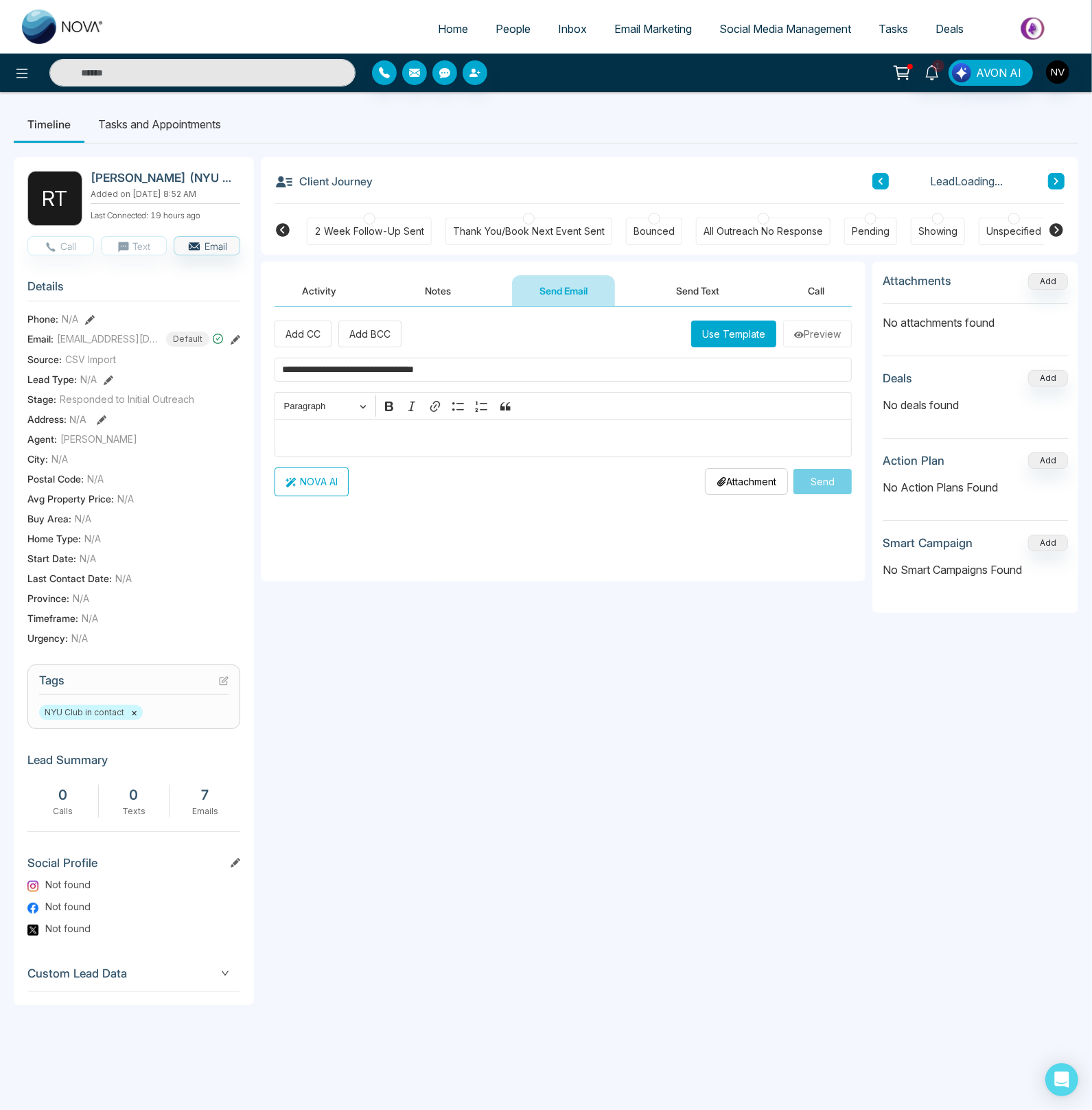
click at [330, 436] on p "Editor editing area: main" at bounding box center [563, 437] width 562 height 16
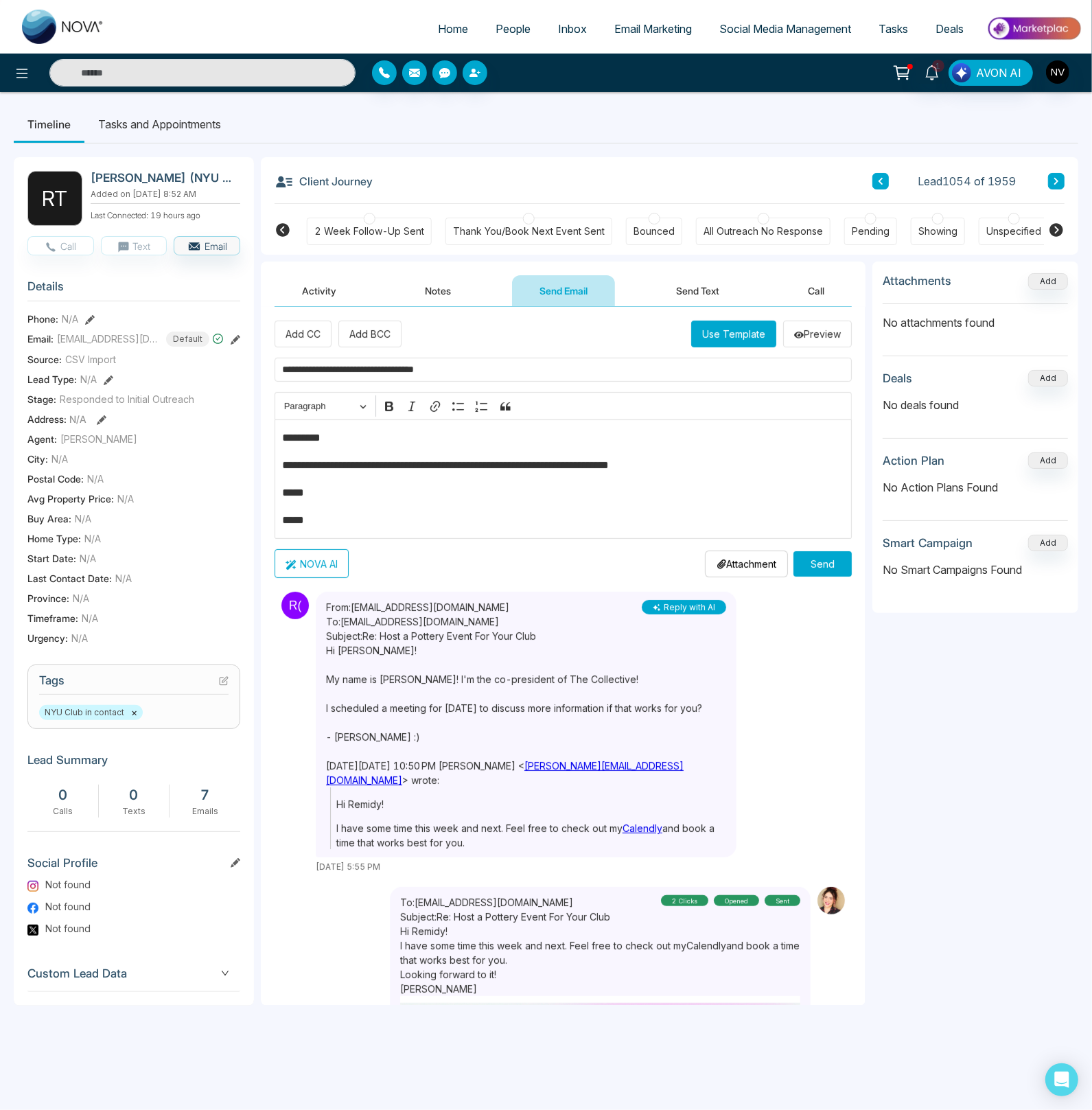
click at [840, 565] on button "Send" at bounding box center [822, 563] width 59 height 26
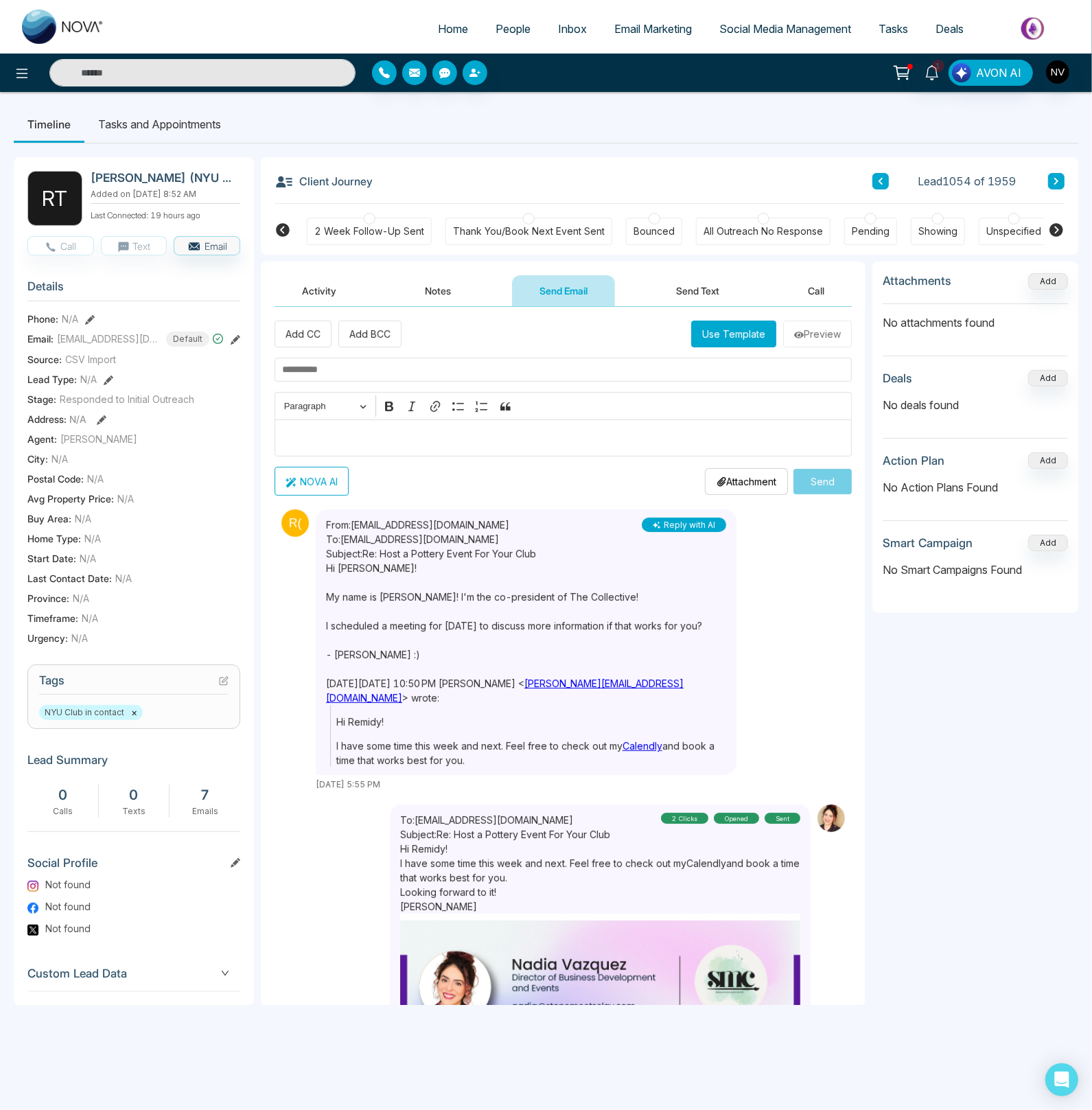
click at [285, 231] on icon at bounding box center [283, 229] width 14 height 14
click at [283, 230] on icon at bounding box center [283, 229] width 14 height 14
click at [468, 234] on div "Zoom Call Scheduled" at bounding box center [499, 231] width 97 height 14
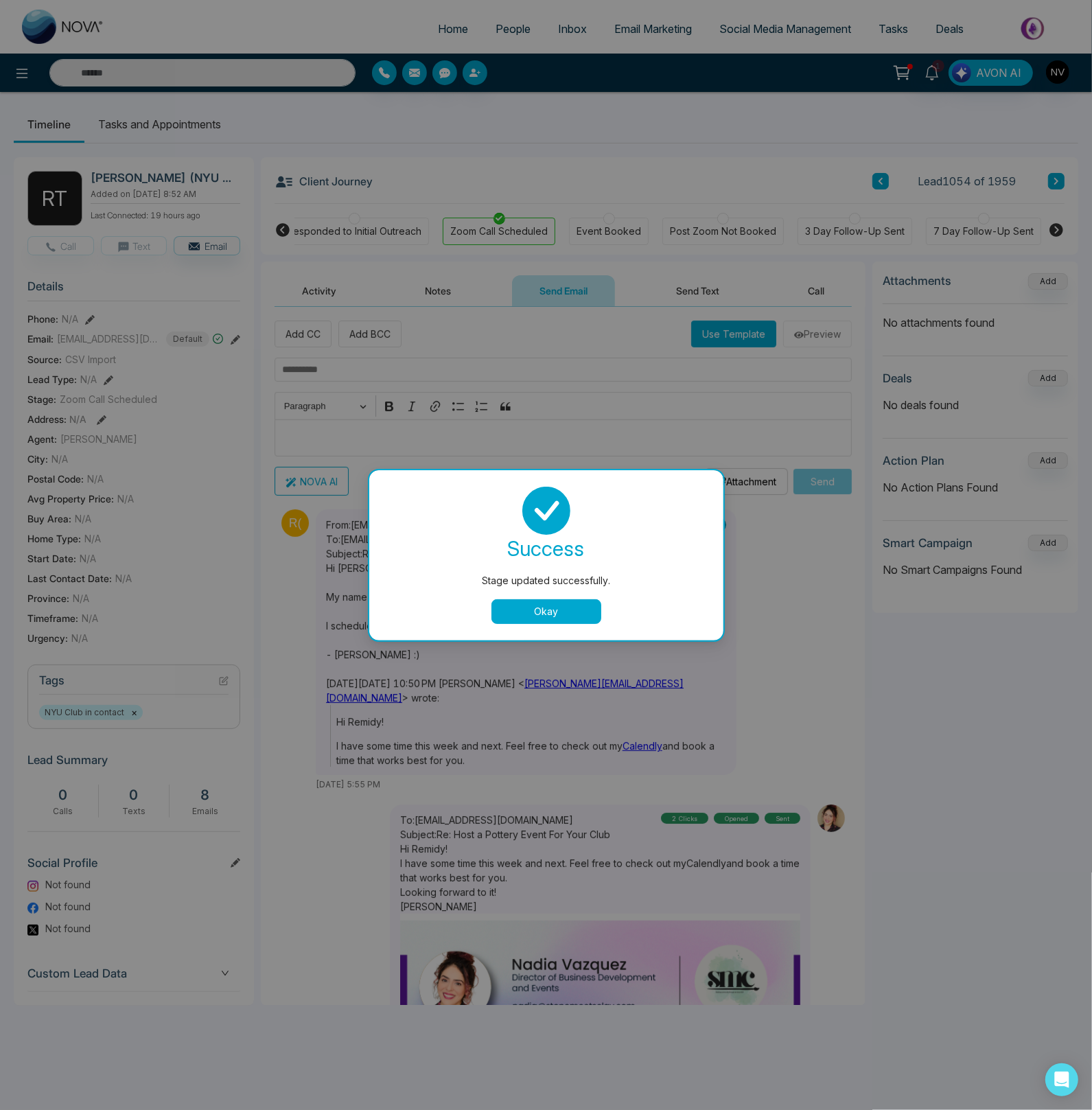
click at [551, 617] on button "Okay" at bounding box center [546, 612] width 110 height 25
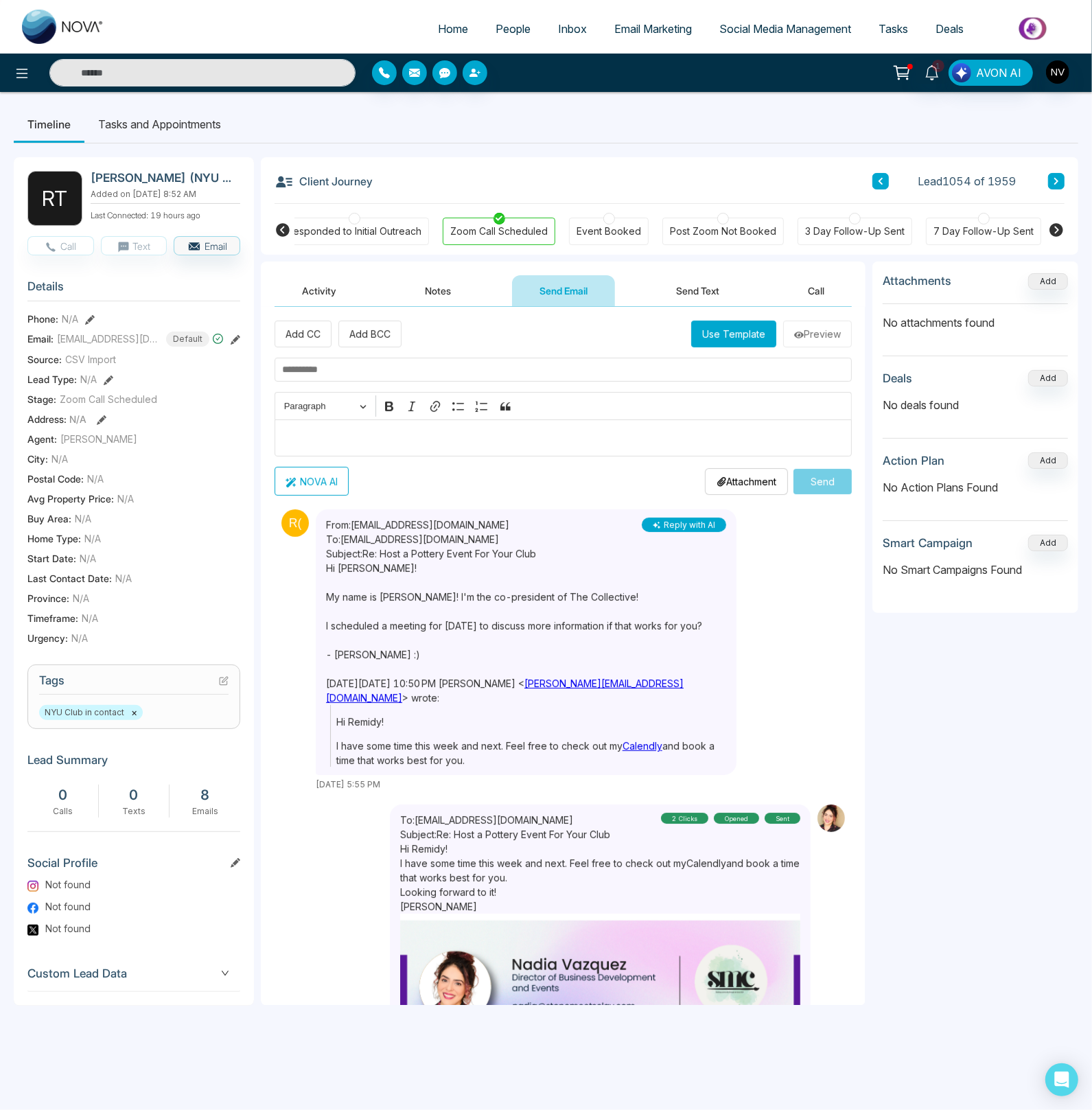
click at [502, 29] on span "People" at bounding box center [513, 29] width 35 height 14
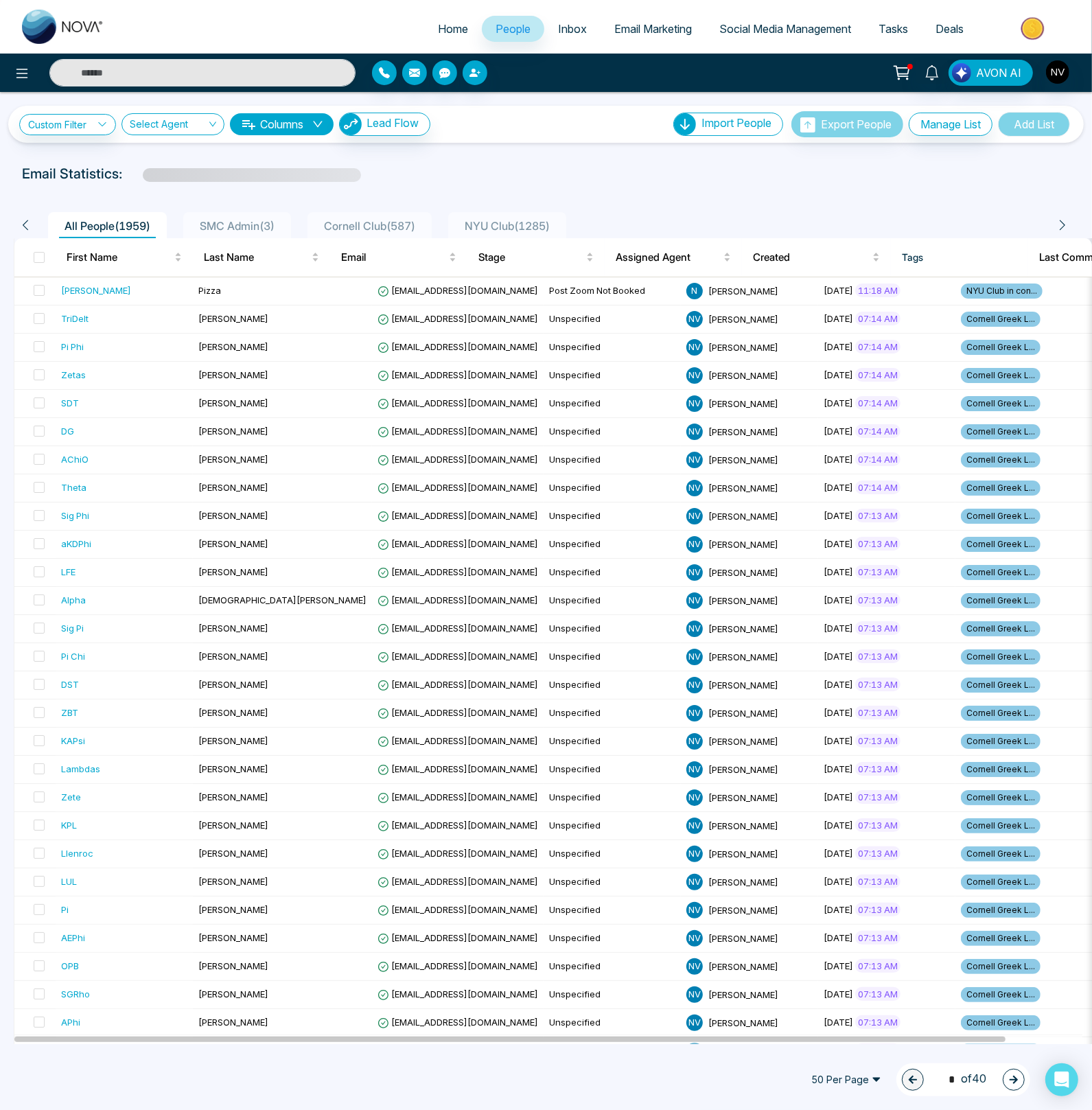
click at [937, 27] on span "Deals" at bounding box center [949, 29] width 28 height 14
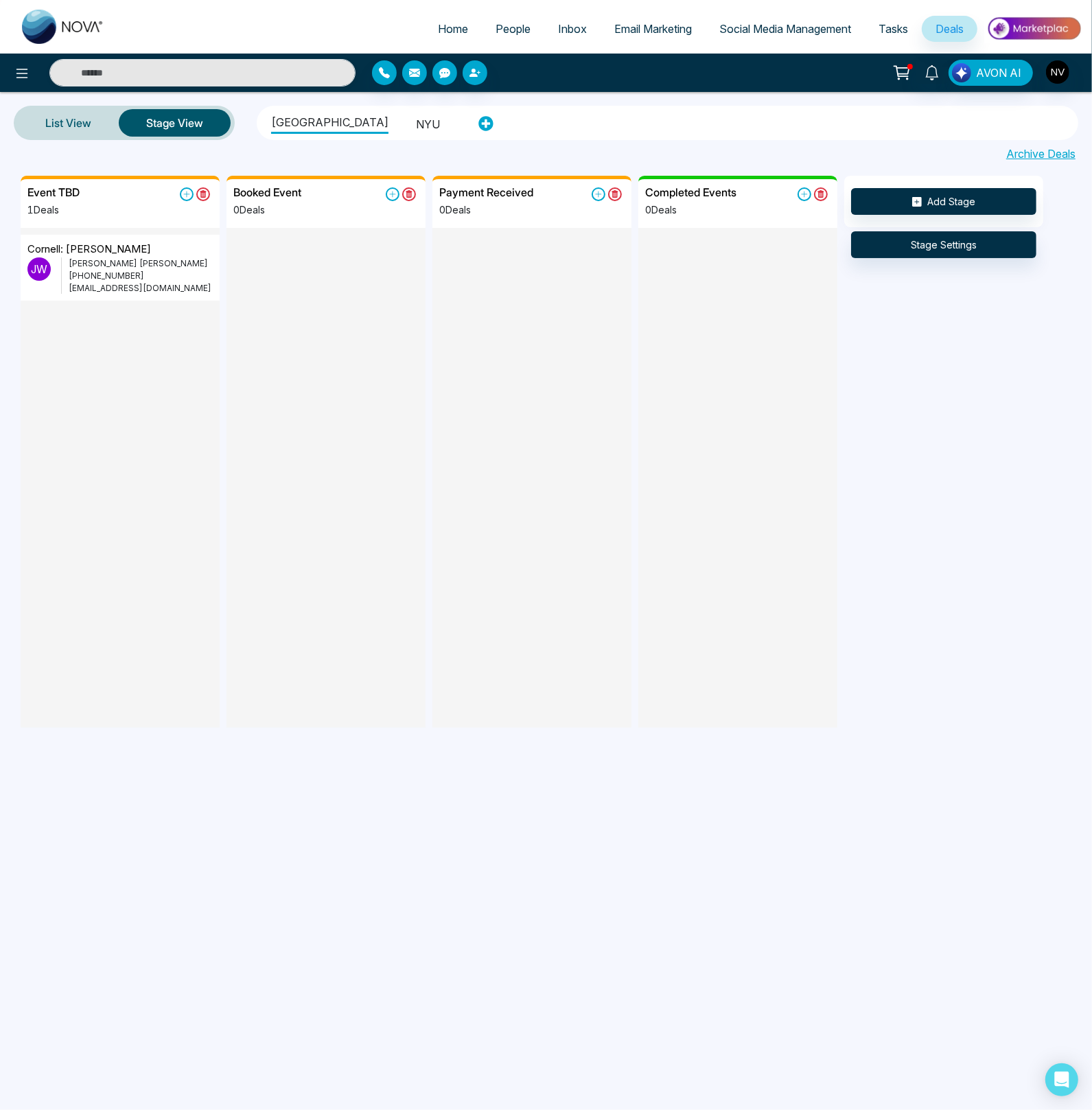
click at [415, 122] on ul "Cornell University NYU" at bounding box center [364, 123] width 207 height 29
click at [416, 121] on li "NYU" at bounding box center [428, 122] width 24 height 23
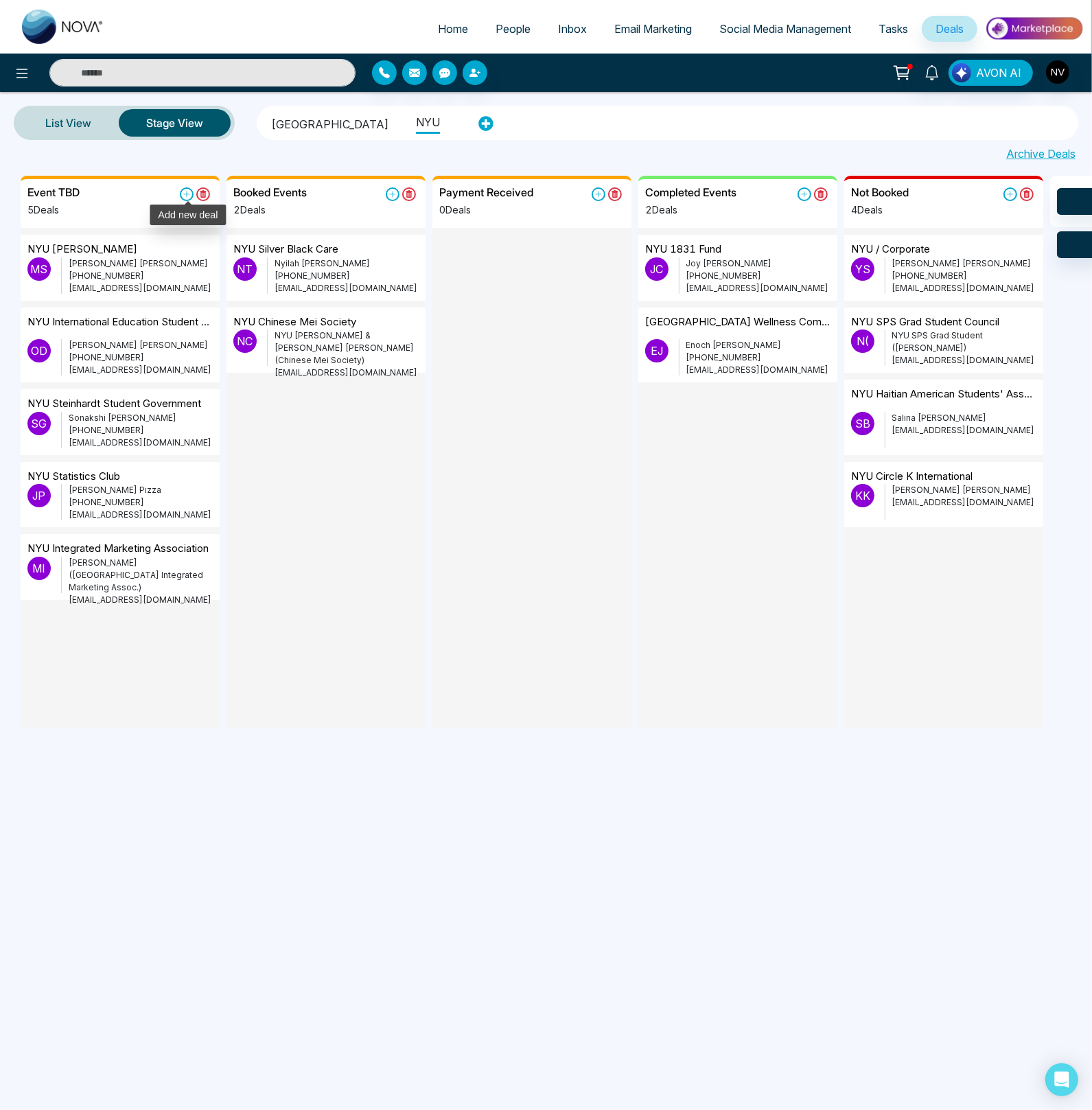
click at [187, 196] on icon at bounding box center [187, 194] width 6 height 6
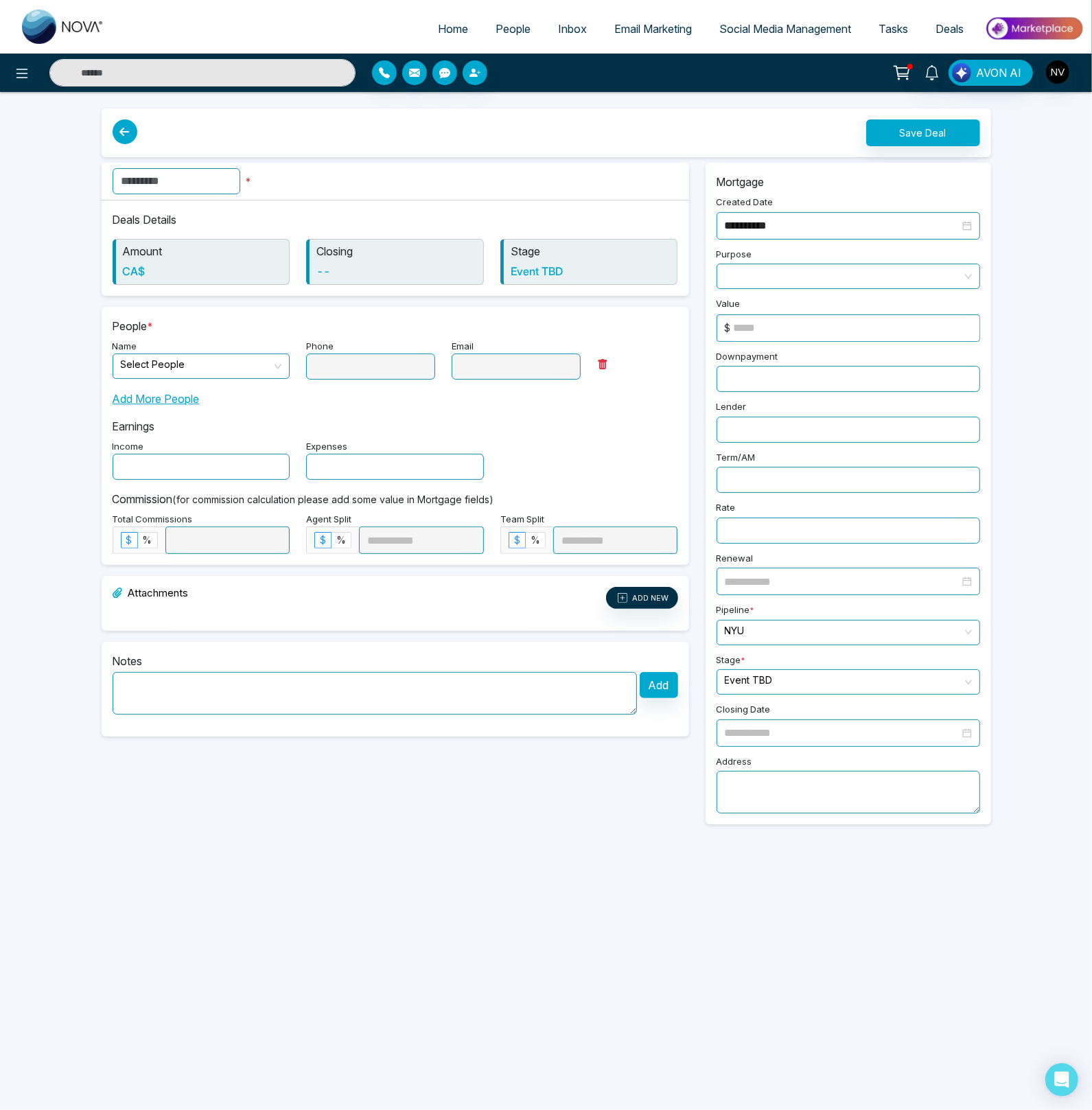
click at [150, 181] on input "text" at bounding box center [177, 182] width 127 height 26
type input "*"
type input "**********"
click at [208, 350] on div "Name Select People" at bounding box center [201, 358] width 194 height 42
click at [207, 359] on input "search" at bounding box center [196, 364] width 152 height 21
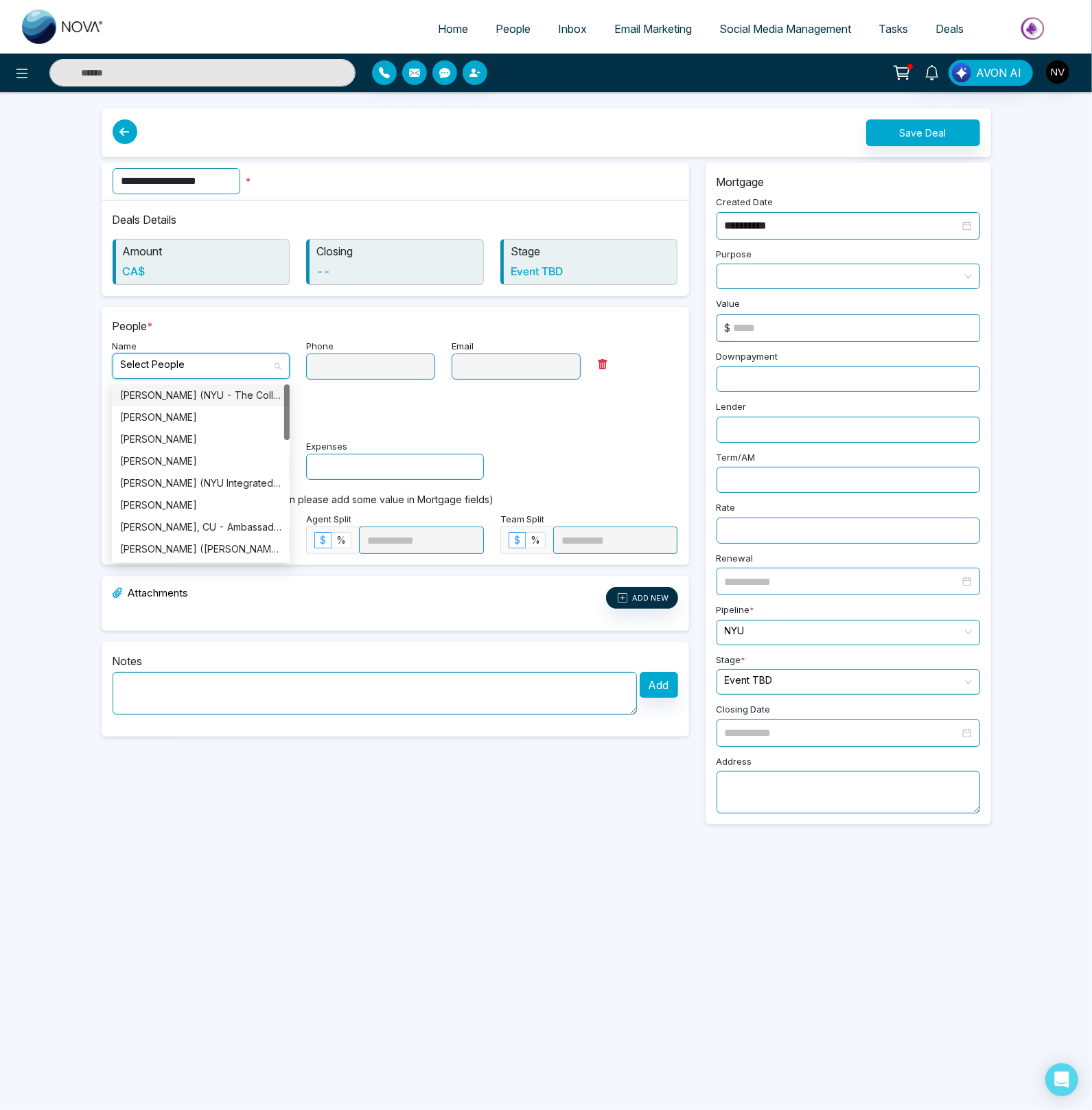
click at [184, 397] on div "Remidy Dixon (NYU - The Collective Co-President)" at bounding box center [201, 395] width 161 height 15
type input "**********"
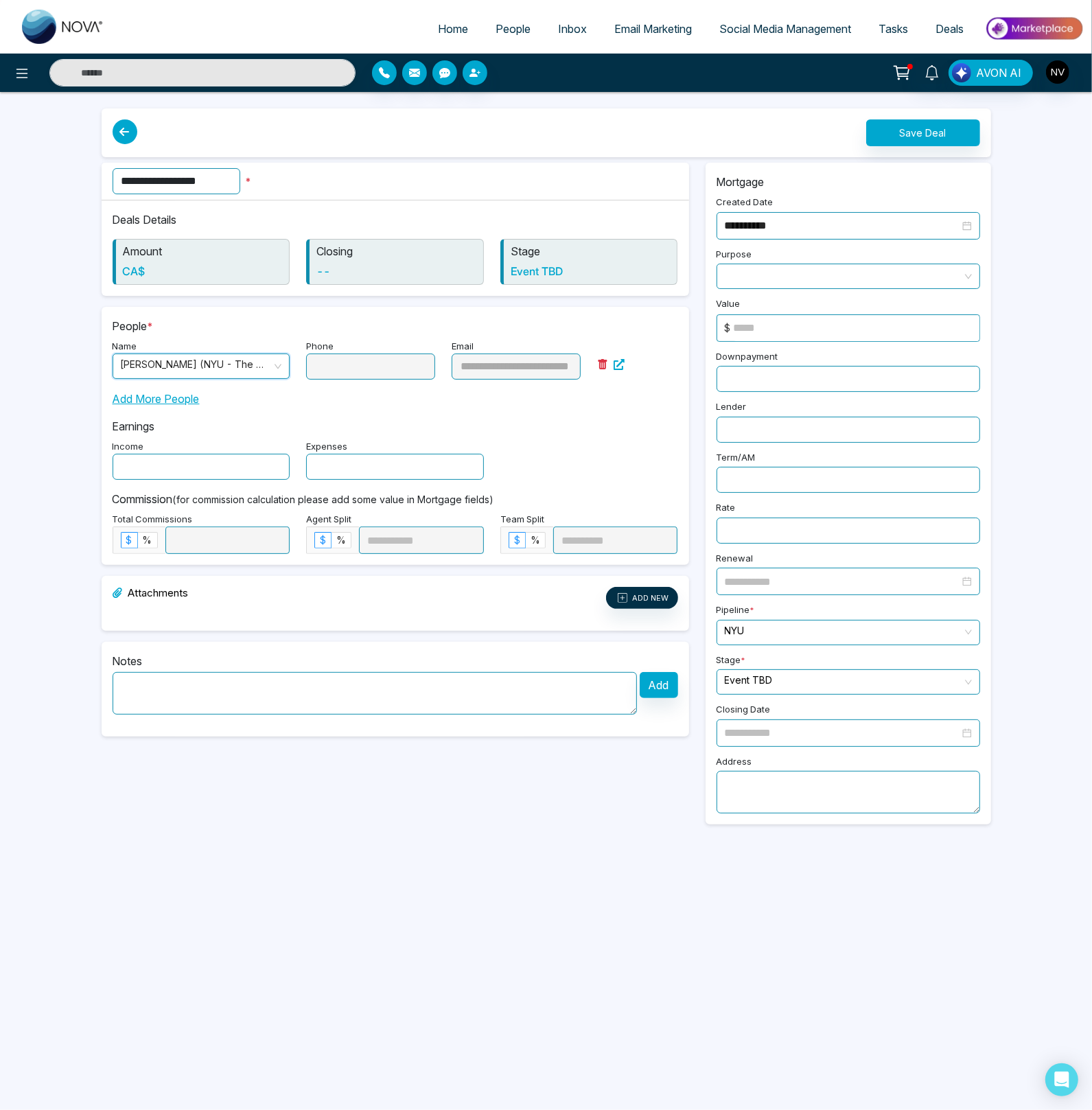
click at [182, 685] on textarea at bounding box center [375, 693] width 524 height 42
type textarea "**********"
click at [884, 133] on button "Save Deal" at bounding box center [923, 133] width 114 height 27
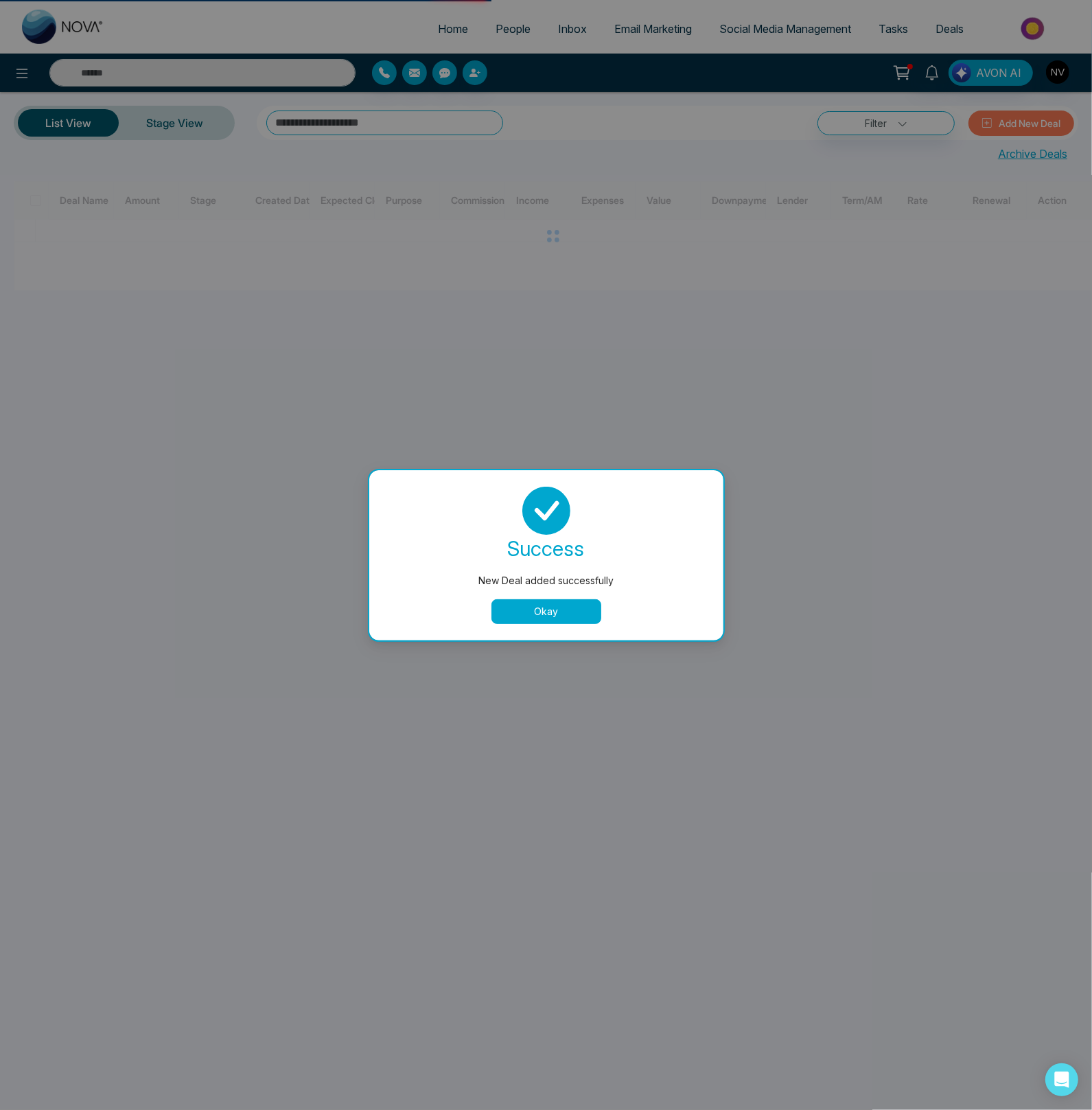
click at [546, 618] on button "Okay" at bounding box center [546, 612] width 110 height 25
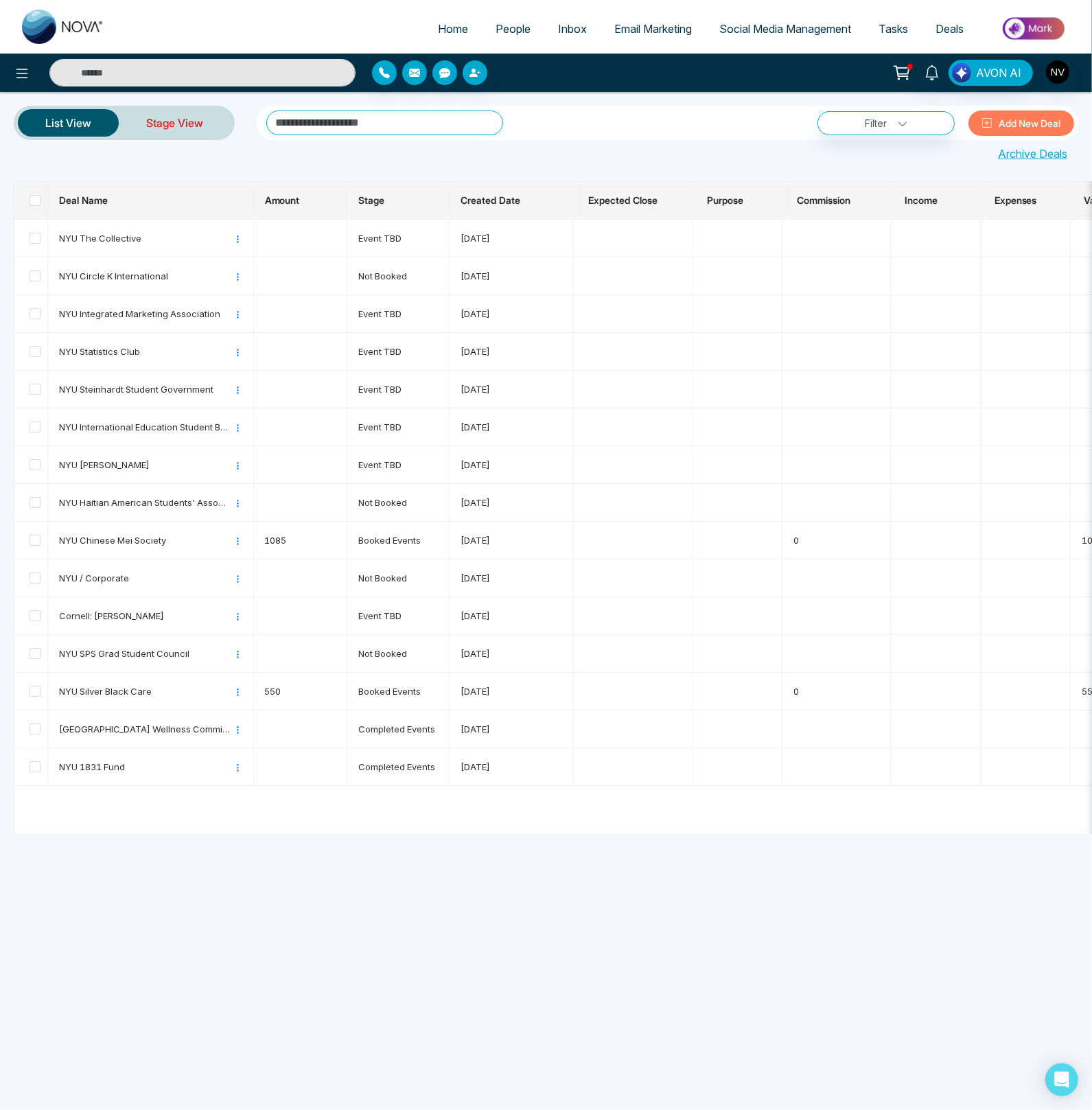
click at [196, 125] on link "Stage View" at bounding box center [174, 122] width 112 height 33
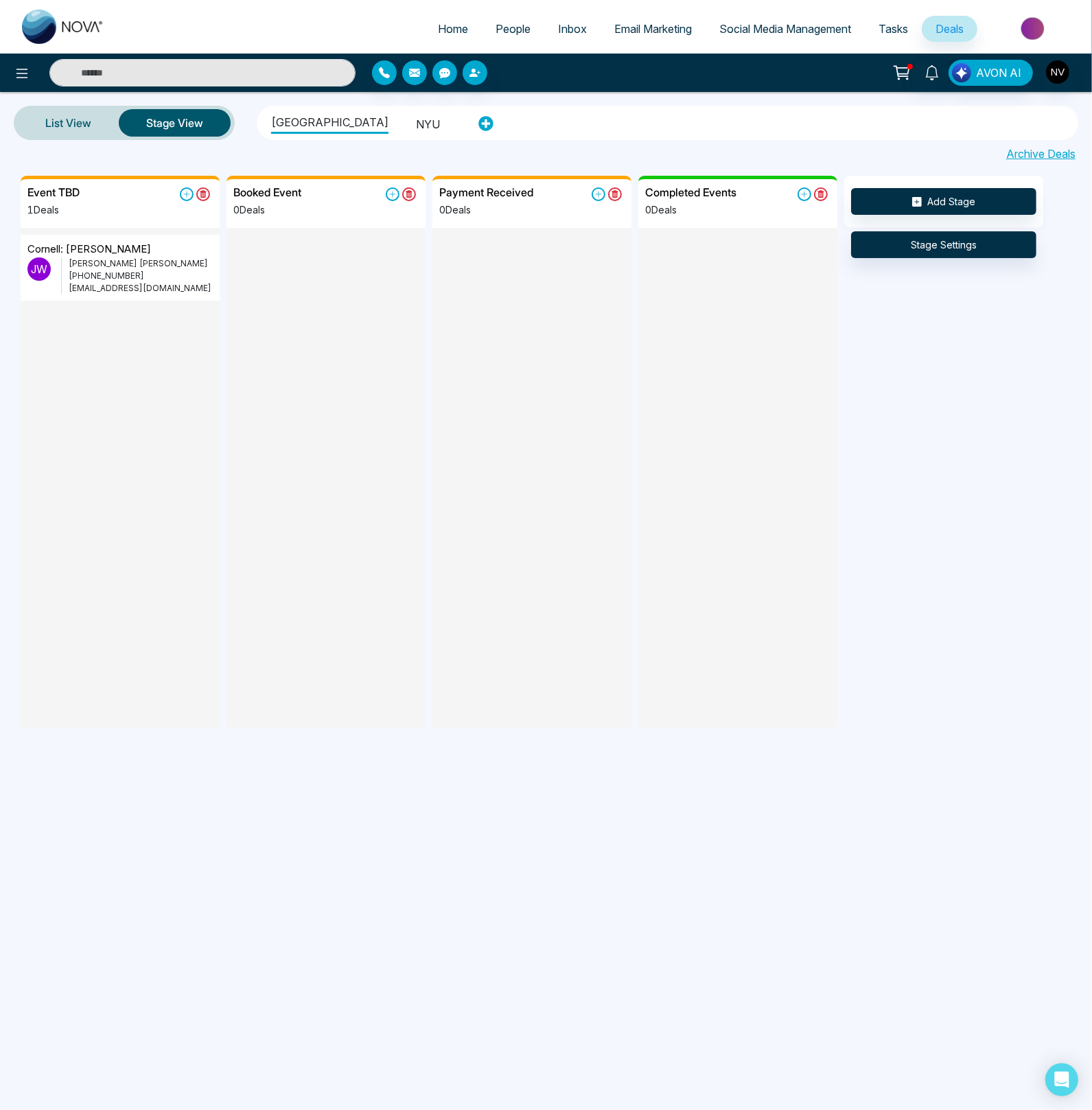
click at [374, 124] on ul "Cornell University NYU" at bounding box center [364, 123] width 207 height 29
click at [385, 125] on ul "Cornell University NYU" at bounding box center [364, 123] width 207 height 29
click at [416, 122] on li "NYU" at bounding box center [428, 122] width 24 height 23
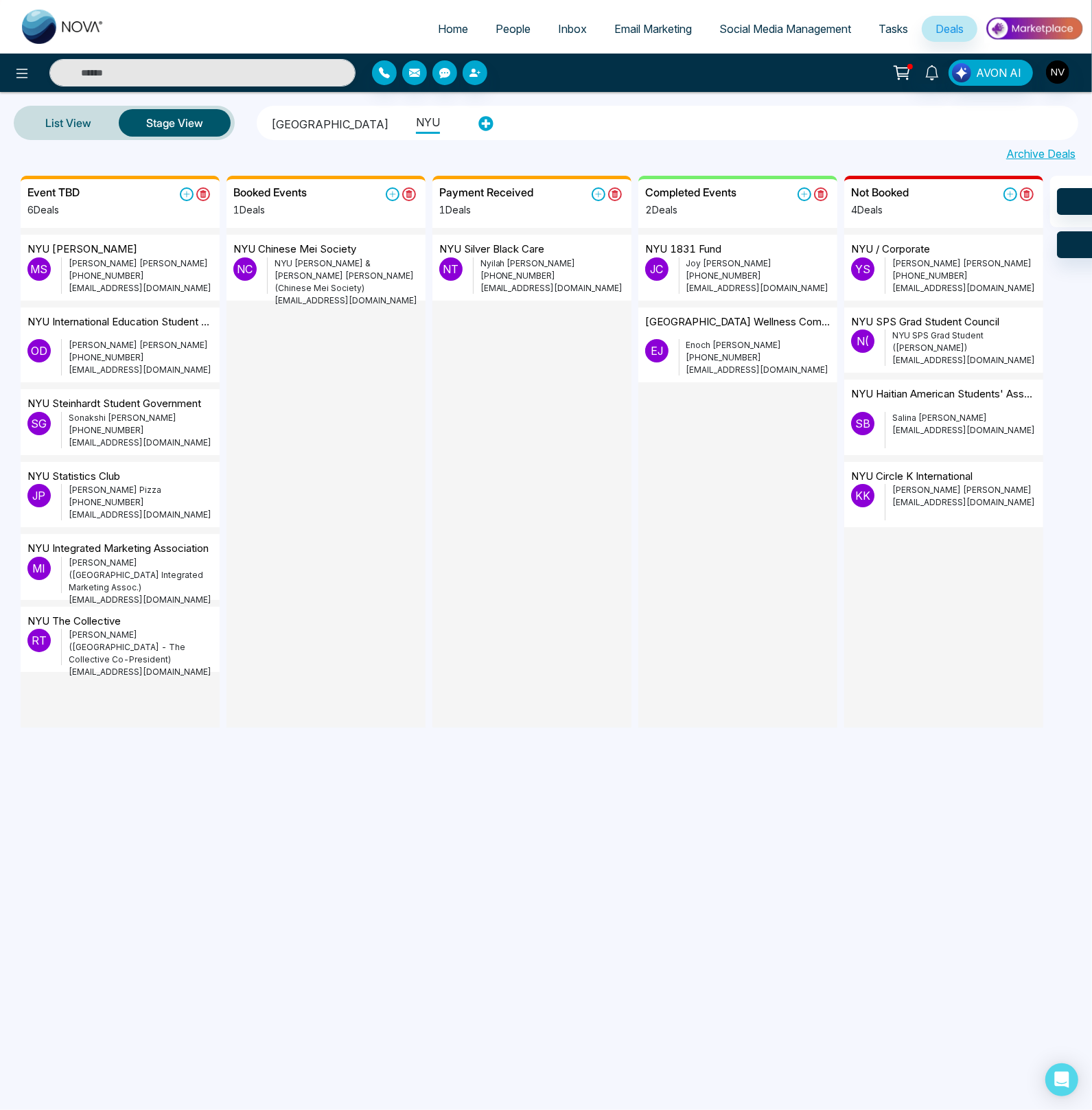
click at [317, 163] on div "List View Stage View Cornell University NYU Archive Deals" at bounding box center [546, 134] width 1092 height 84
click at [224, 78] on input "text" at bounding box center [202, 73] width 306 height 27
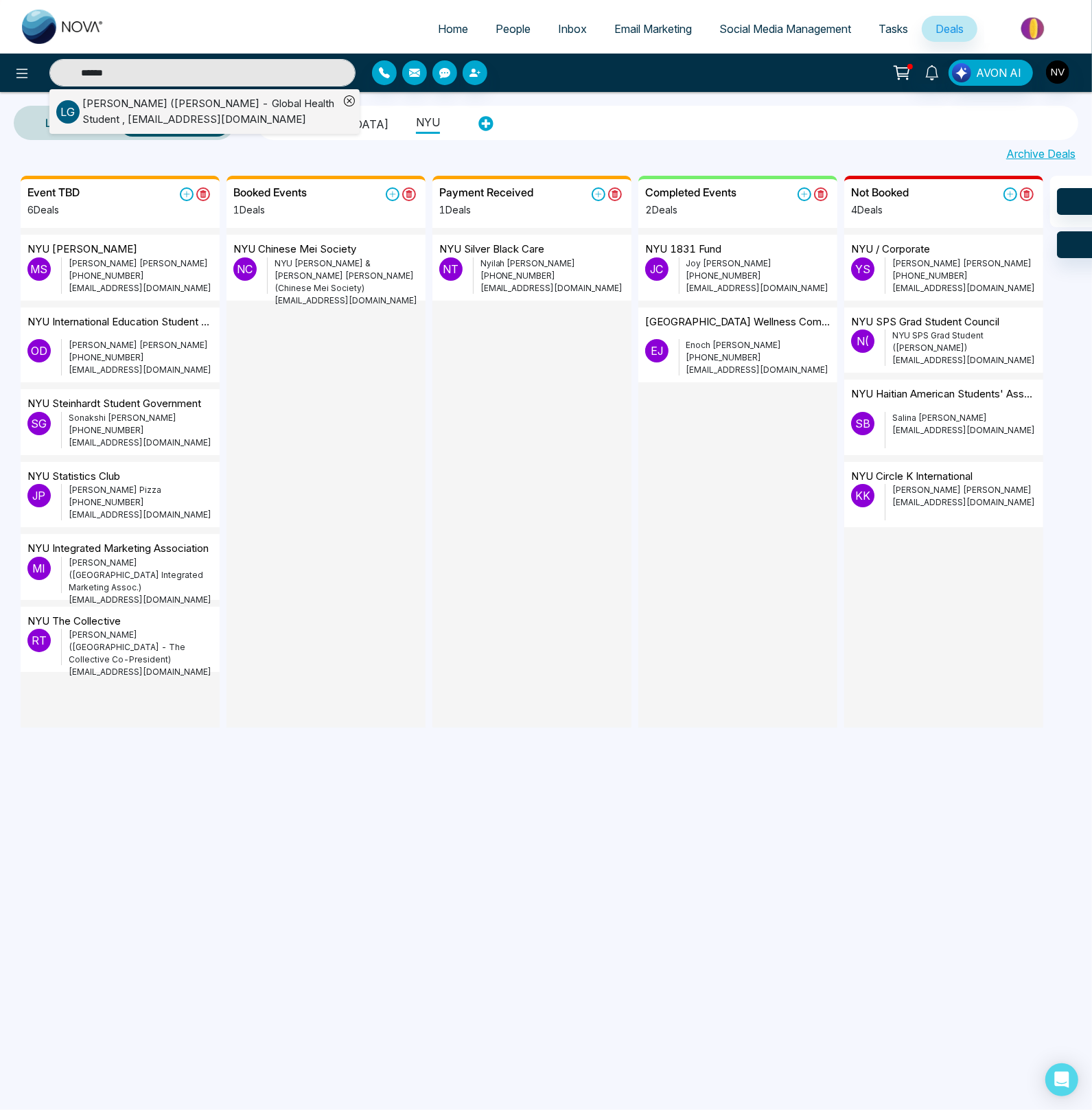
type input "******"
click at [212, 105] on div "Laurel Whidden (Cornell - Global Health Student , ghsab.dns@cornell.edu" at bounding box center [210, 111] width 256 height 31
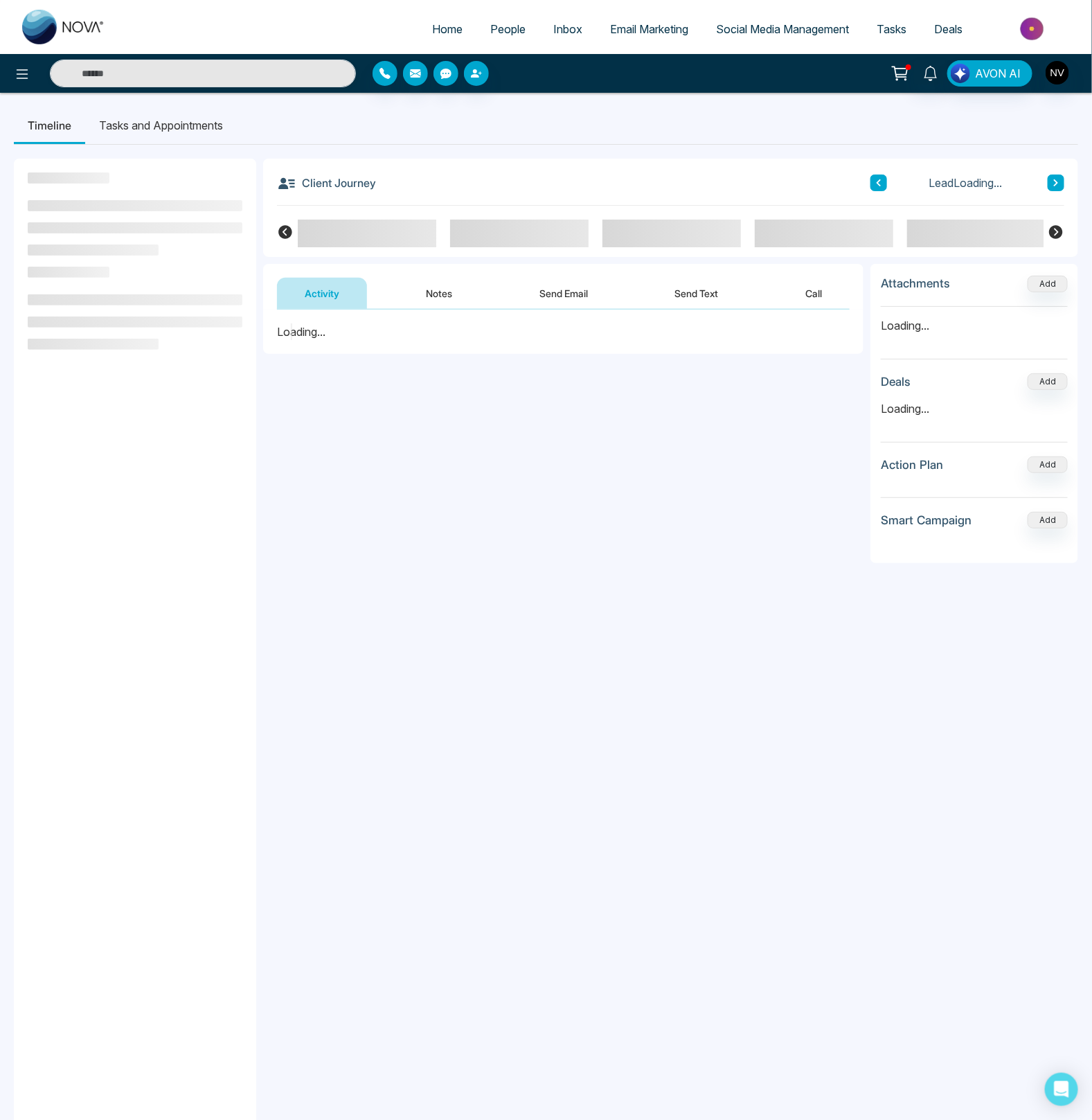
click at [543, 293] on button "Send Email" at bounding box center [563, 293] width 104 height 31
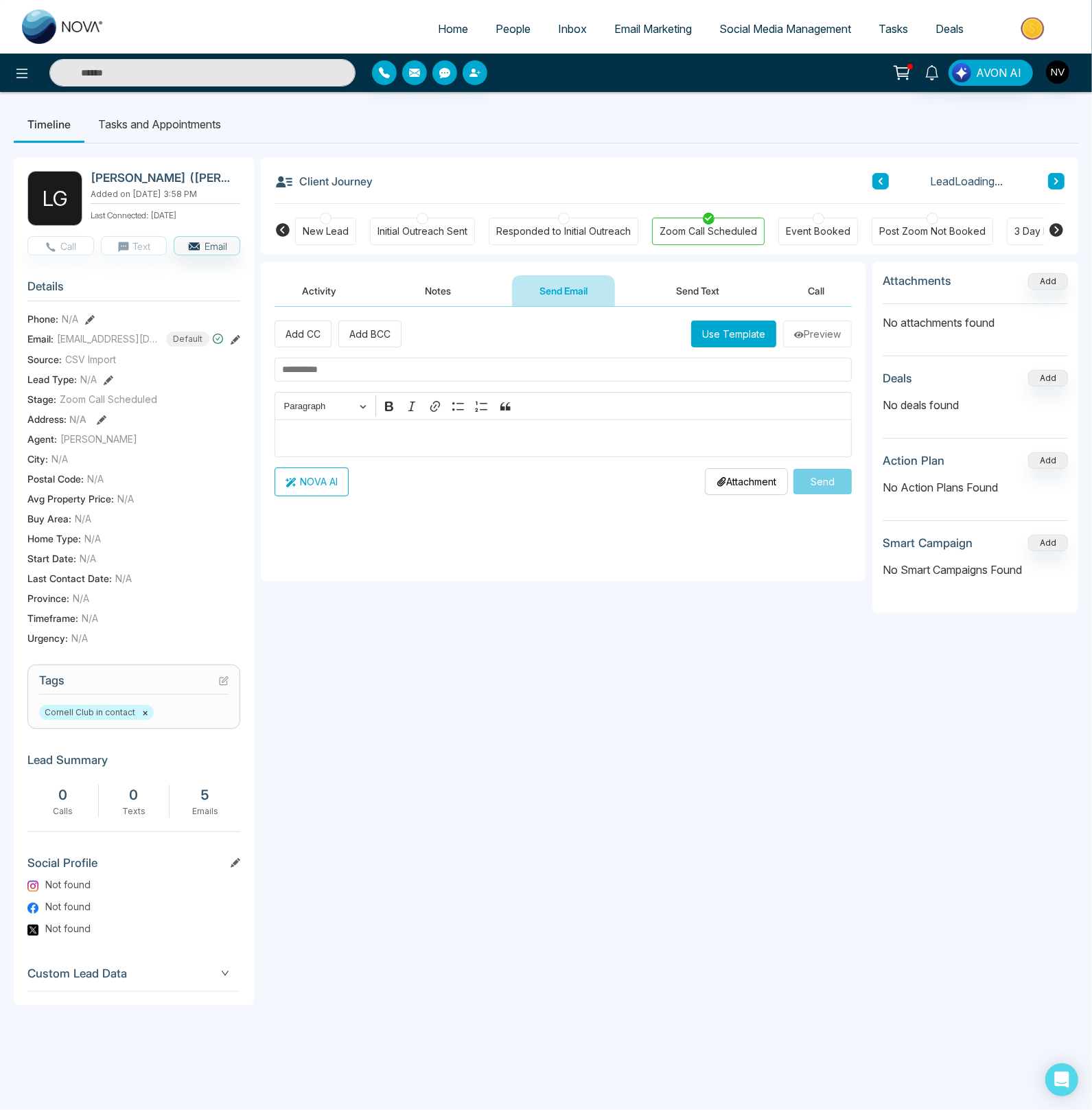
click at [313, 300] on button "Activity" at bounding box center [319, 291] width 89 height 31
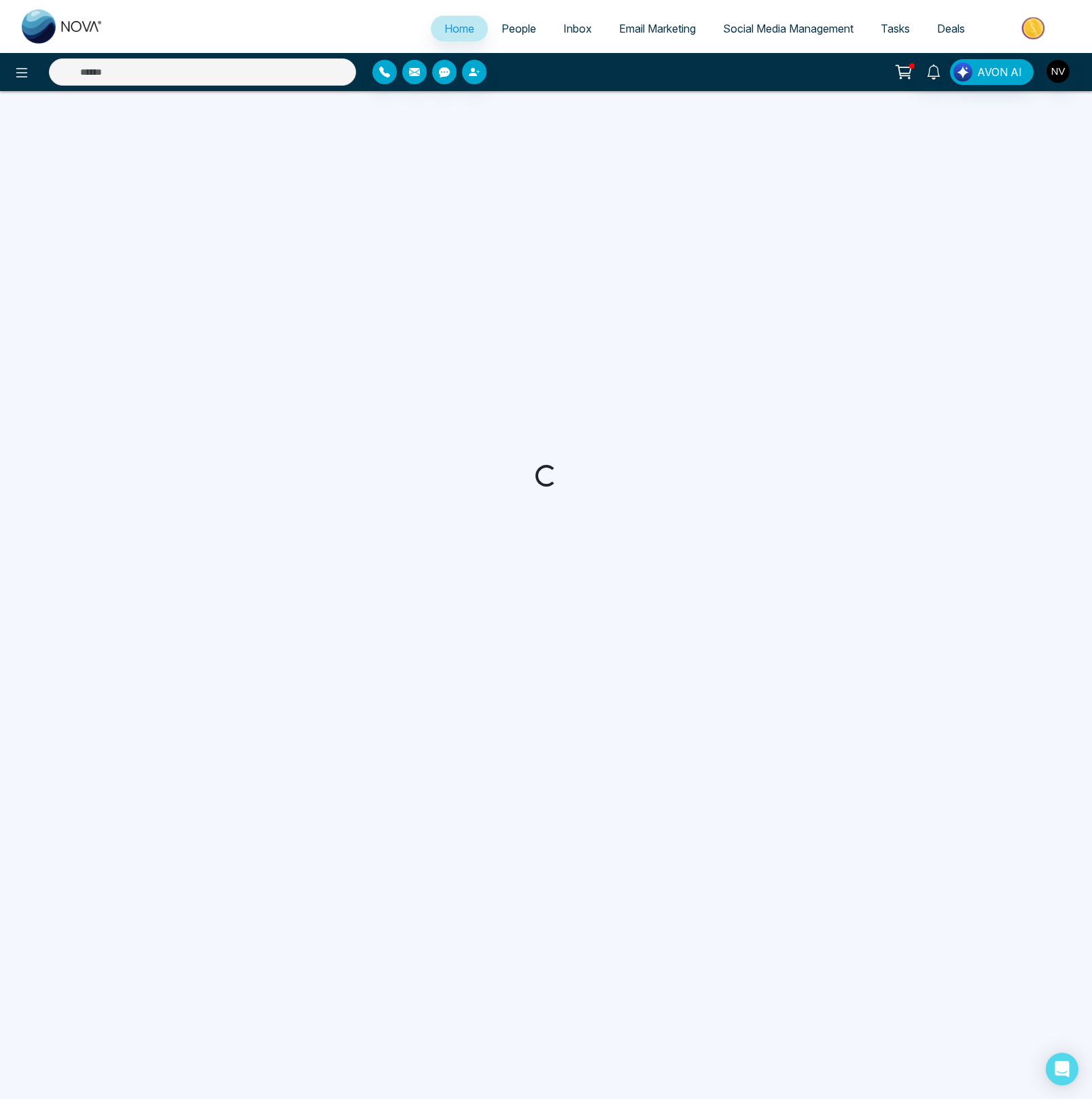
select select "*"
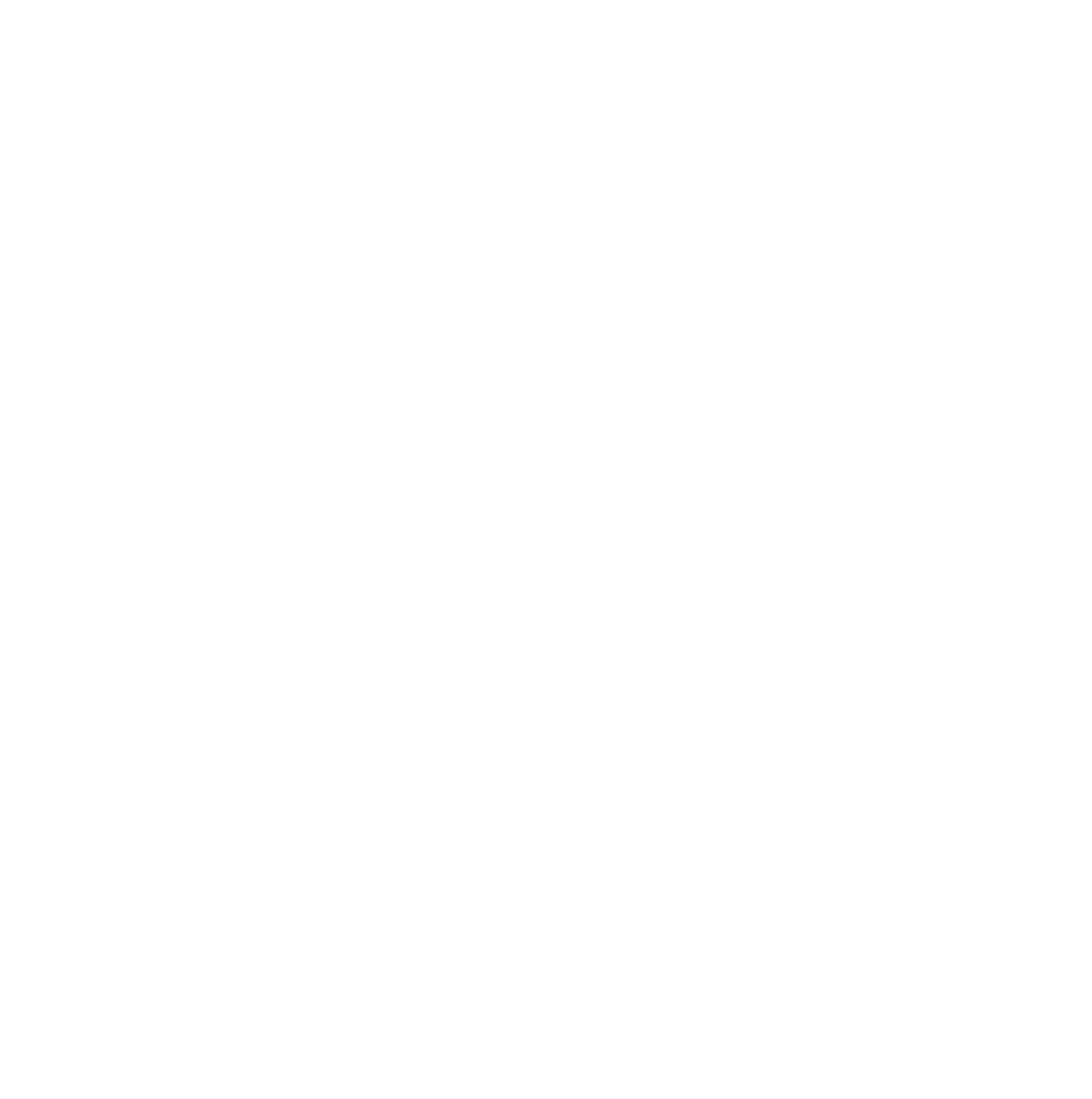
select select "*"
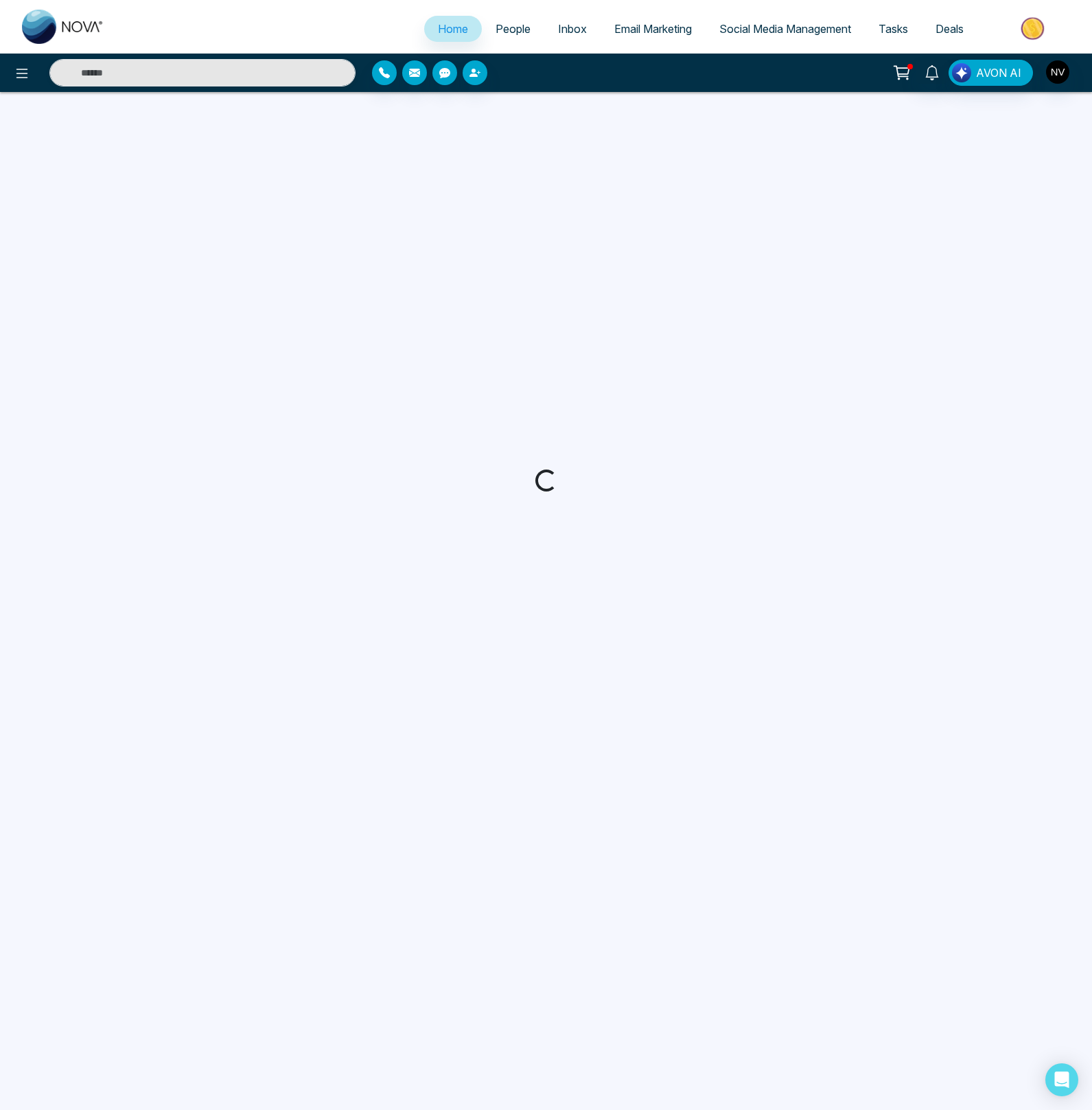
select select "*"
